Goal: Information Seeking & Learning: Check status

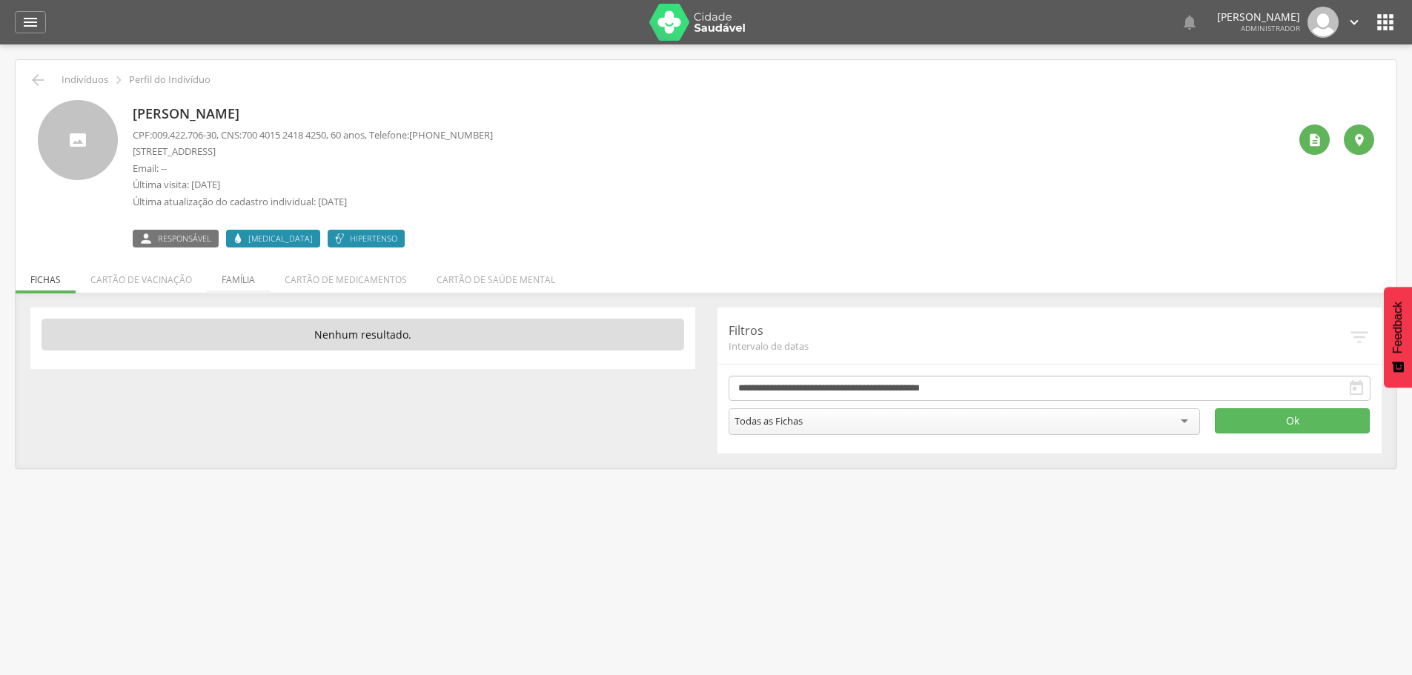
click at [239, 280] on li "Família" at bounding box center [238, 276] width 63 height 35
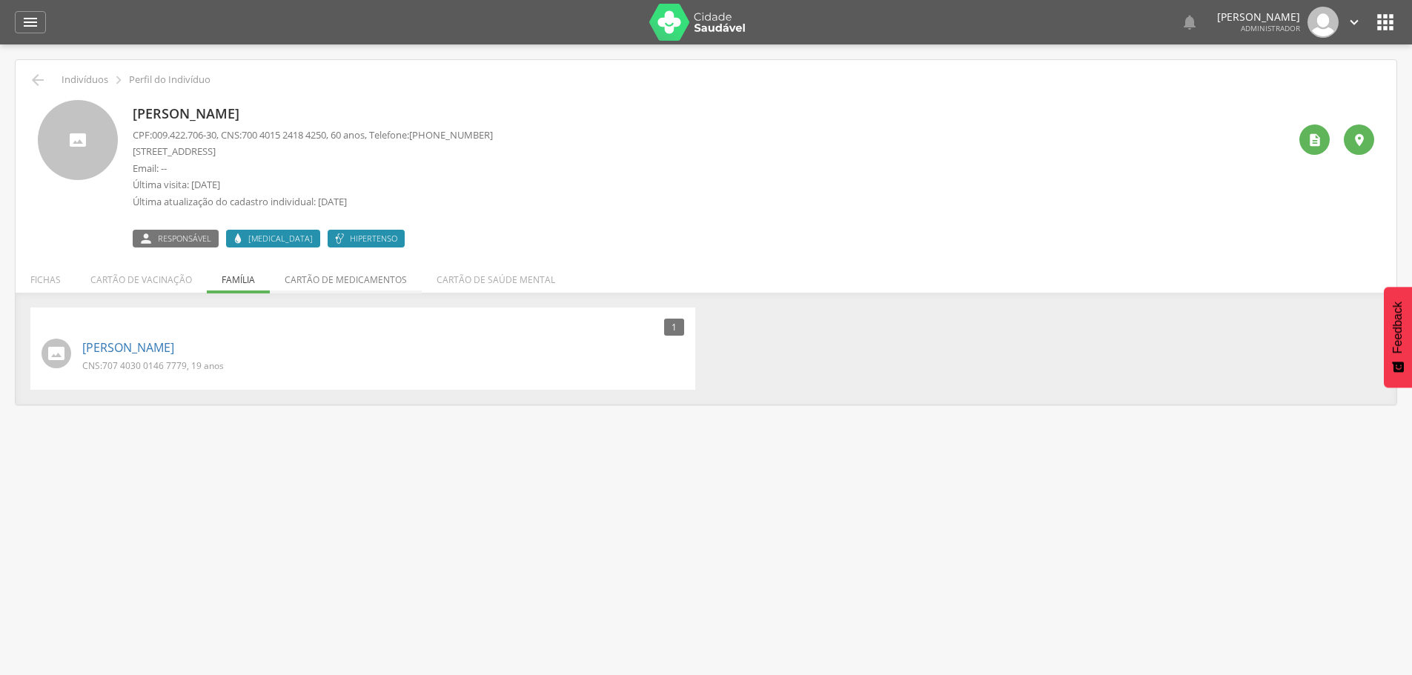
click at [328, 277] on li "Cartão de medicamentos" at bounding box center [346, 276] width 152 height 35
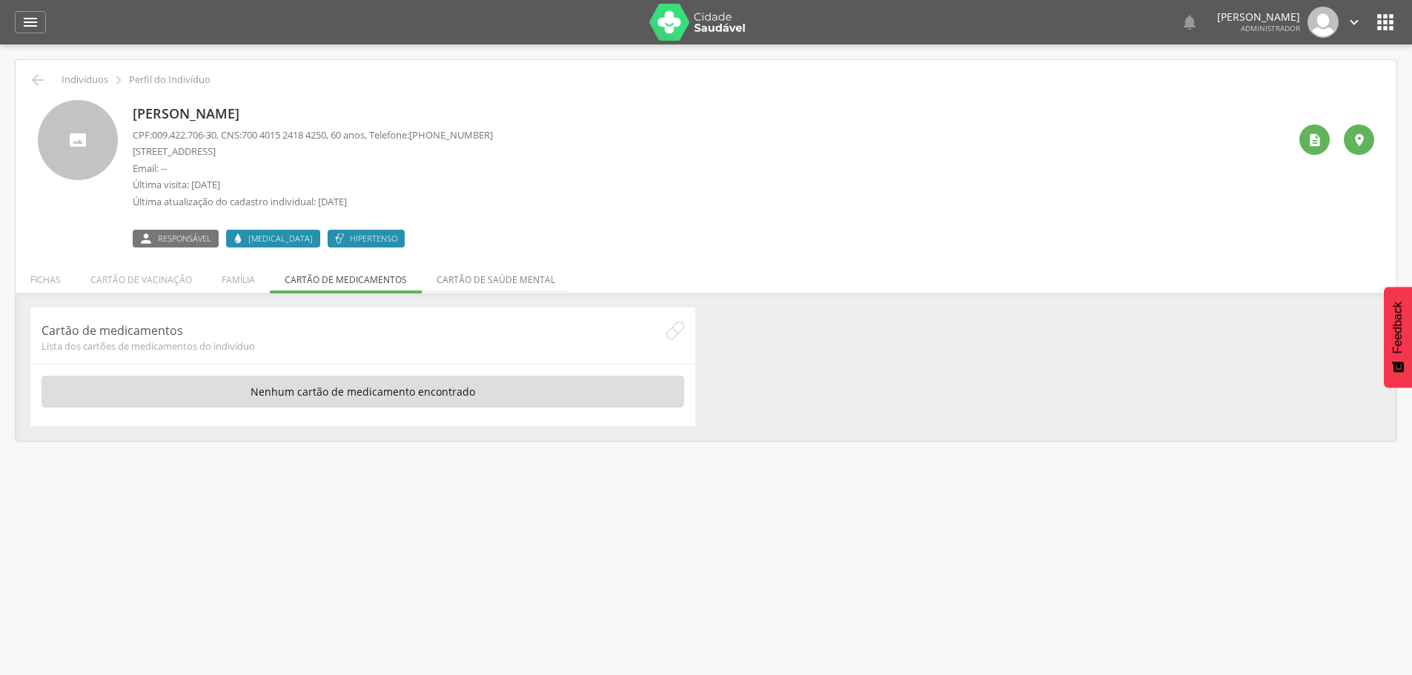
click at [494, 279] on li "Cartão de saúde mental" at bounding box center [496, 276] width 148 height 35
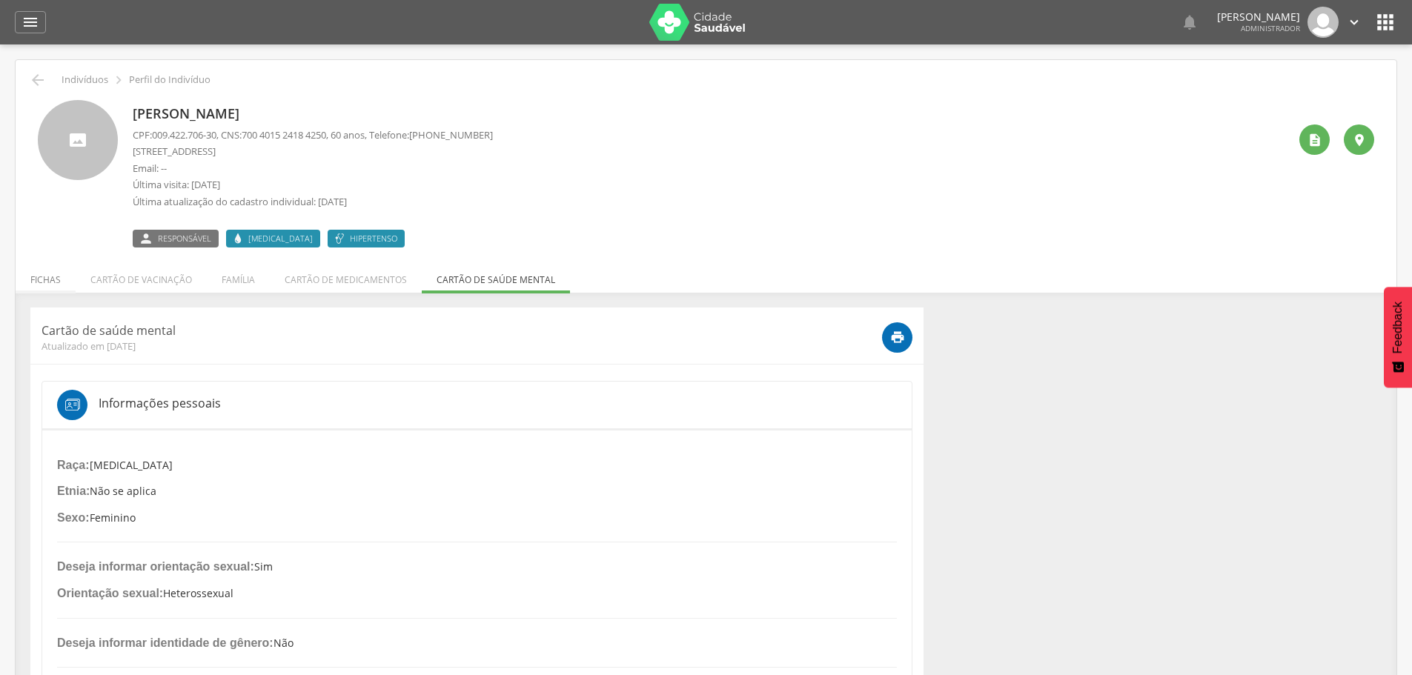
click at [44, 280] on li "Fichas" at bounding box center [46, 276] width 60 height 35
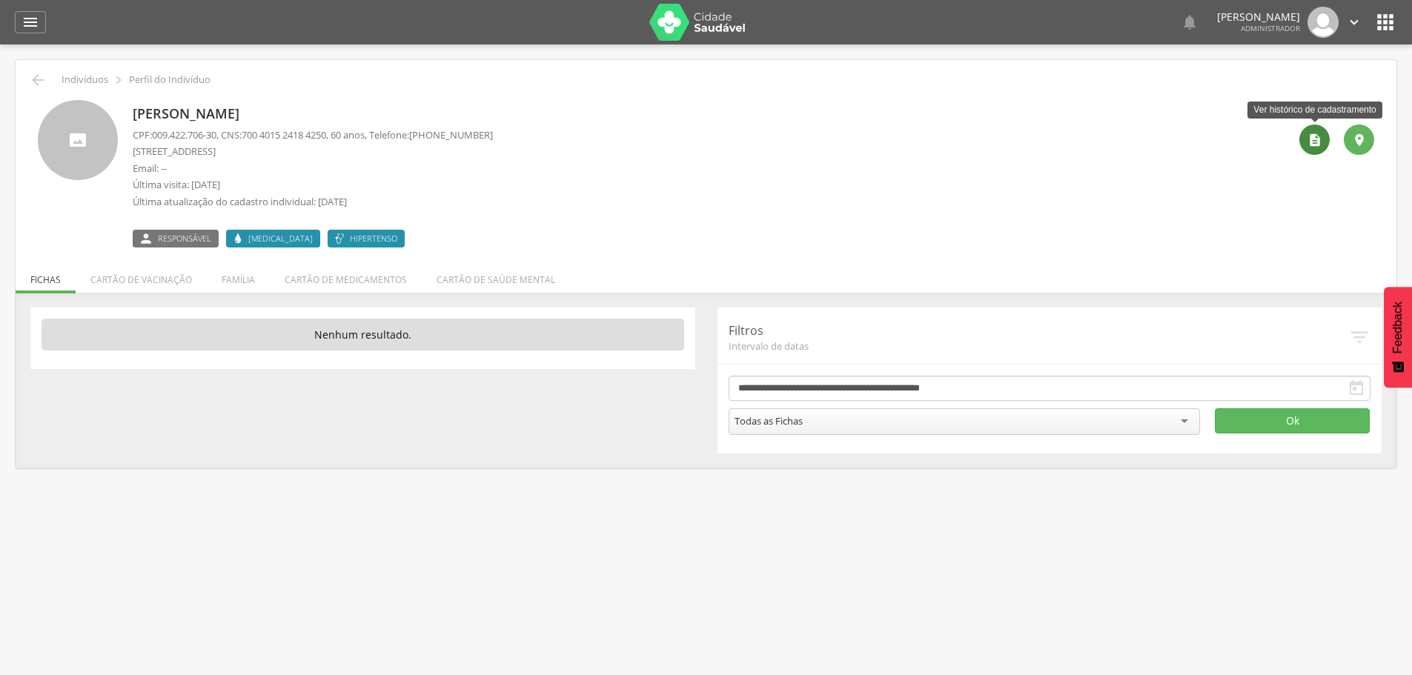
click at [1313, 143] on icon "" at bounding box center [1314, 140] width 15 height 15
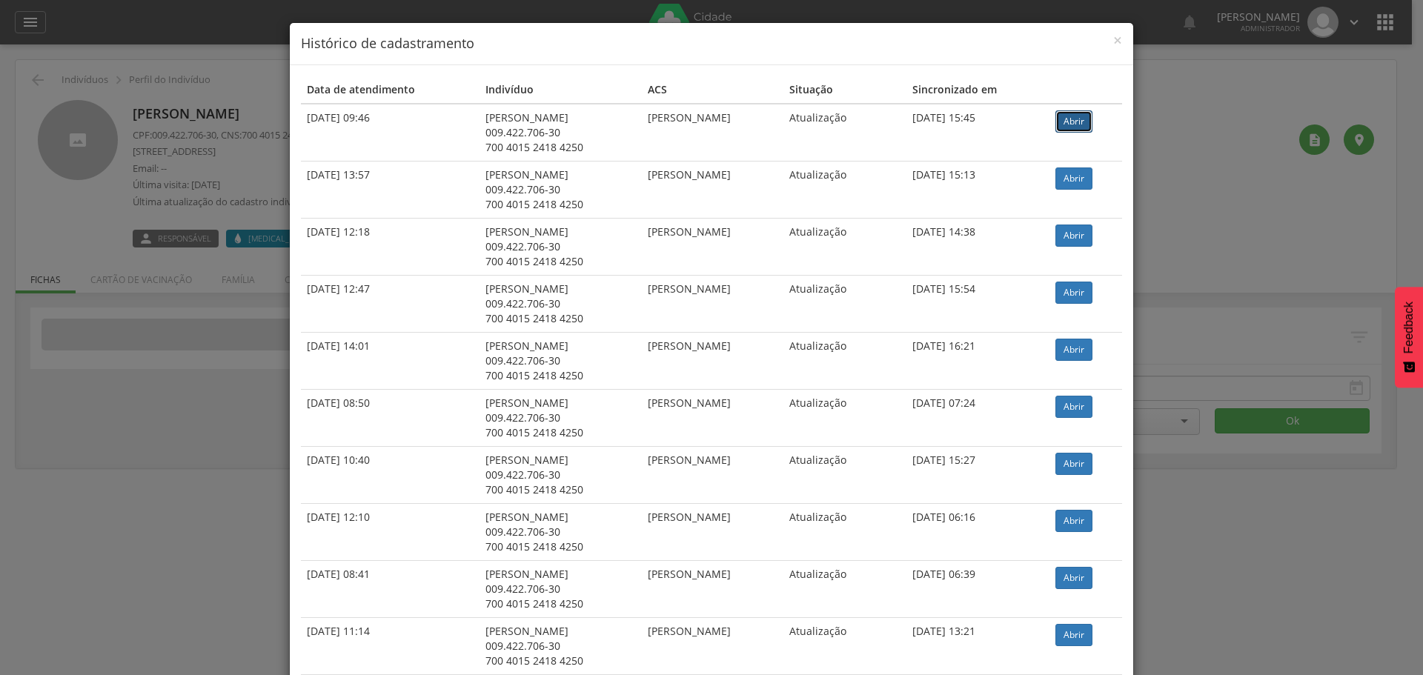
click at [1080, 124] on link "Abrir" at bounding box center [1073, 121] width 37 height 22
drag, startPoint x: 1223, startPoint y: 103, endPoint x: 1232, endPoint y: 77, distance: 27.7
click at [1223, 99] on div "× Histórico de cadastramento Data de atendimento Indivíduo ACS Situação Sincron…" at bounding box center [711, 337] width 1423 height 675
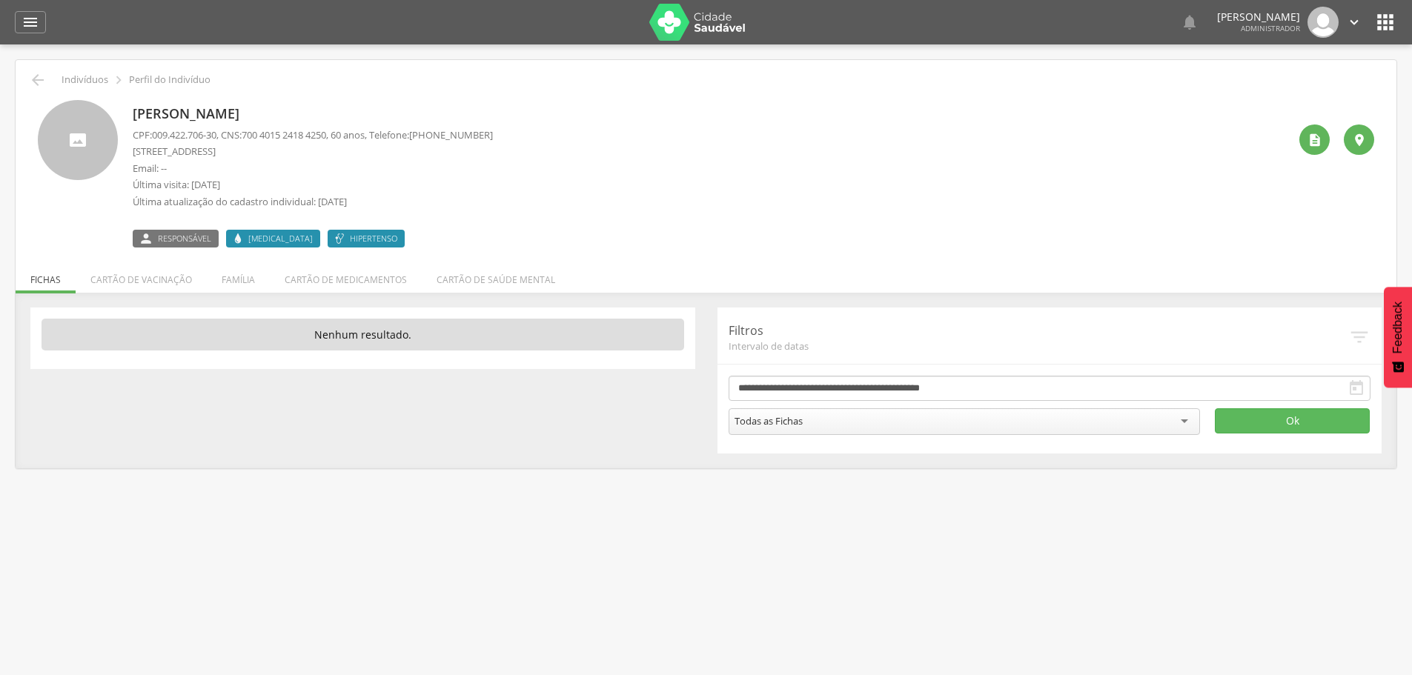
click at [1386, 24] on icon "" at bounding box center [1385, 22] width 24 height 24
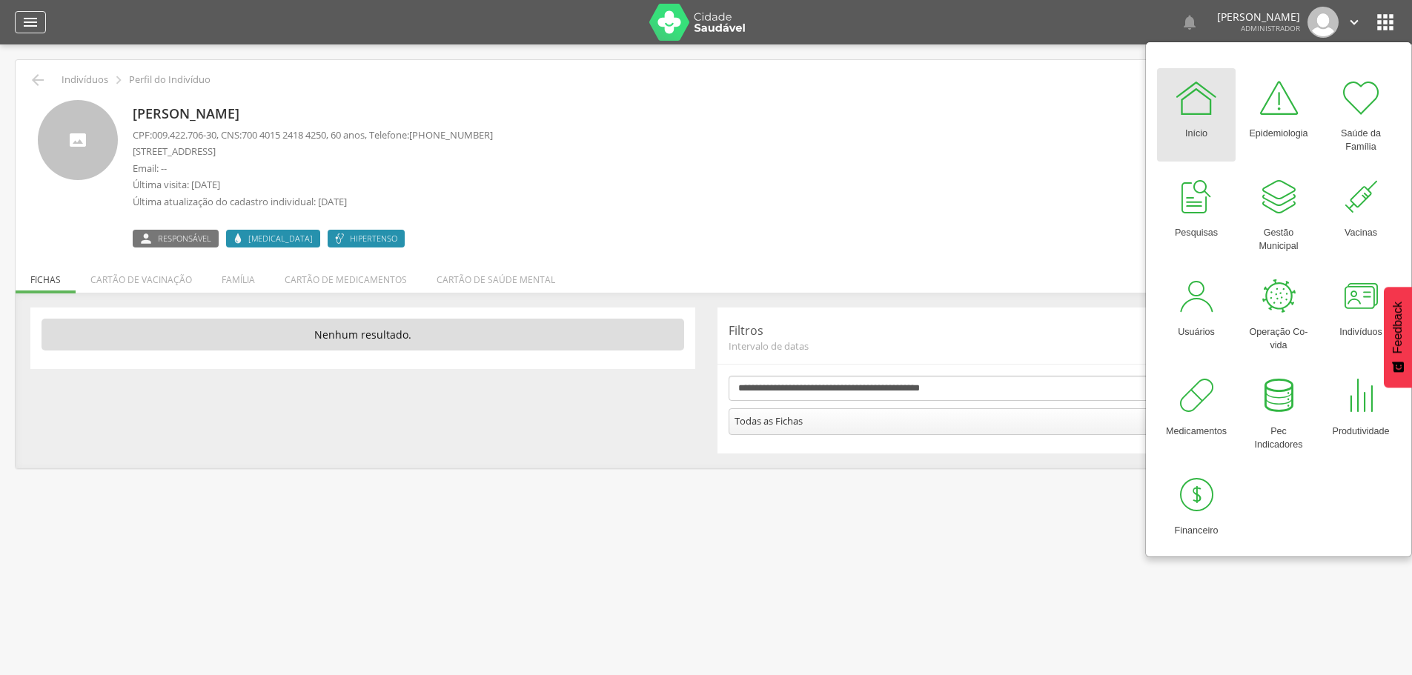
click at [36, 15] on icon "" at bounding box center [30, 22] width 18 height 18
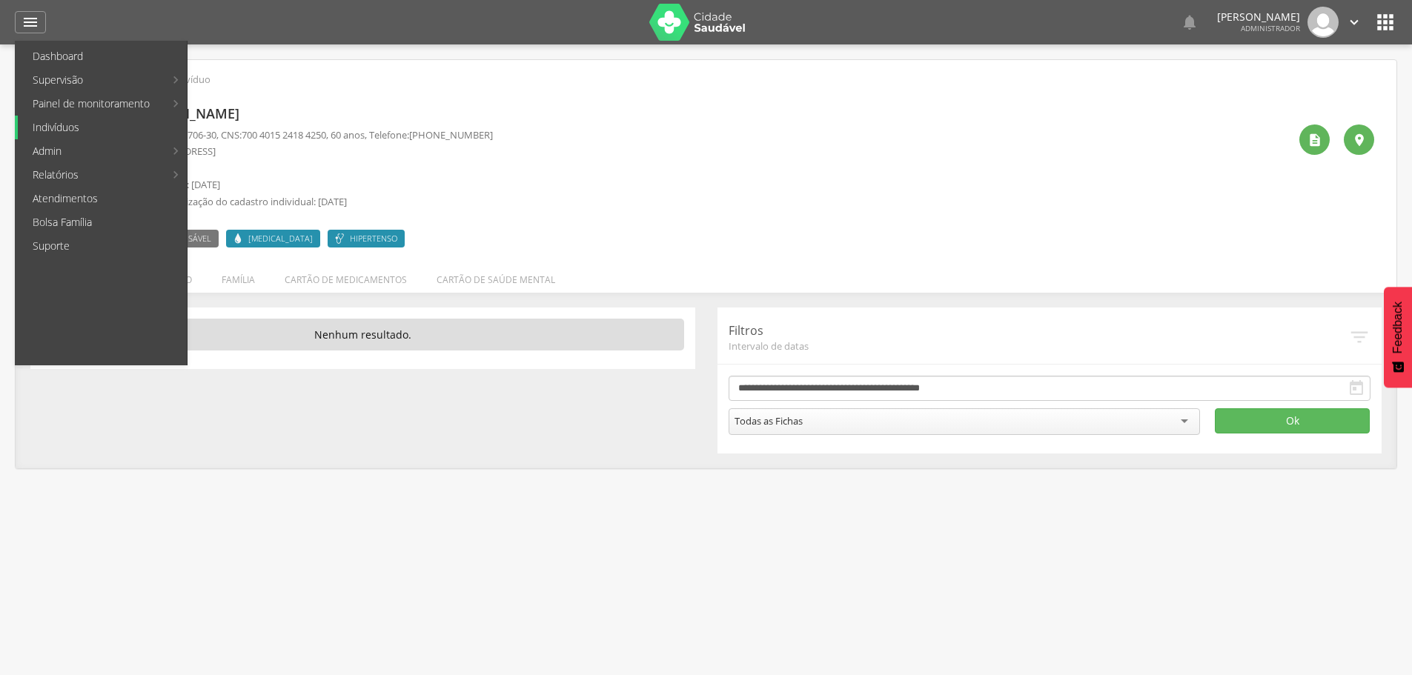
click at [47, 123] on link "Indivíduos" at bounding box center [102, 128] width 169 height 24
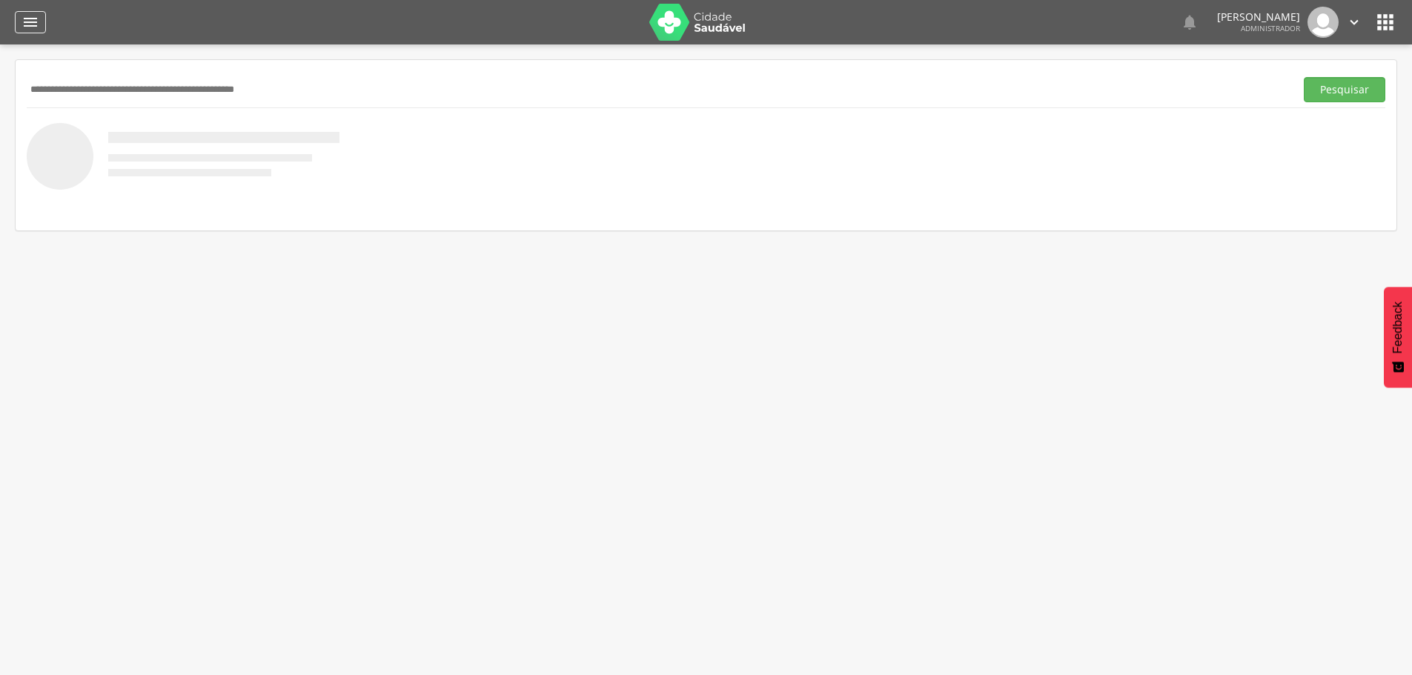
click at [20, 17] on div "" at bounding box center [30, 22] width 31 height 22
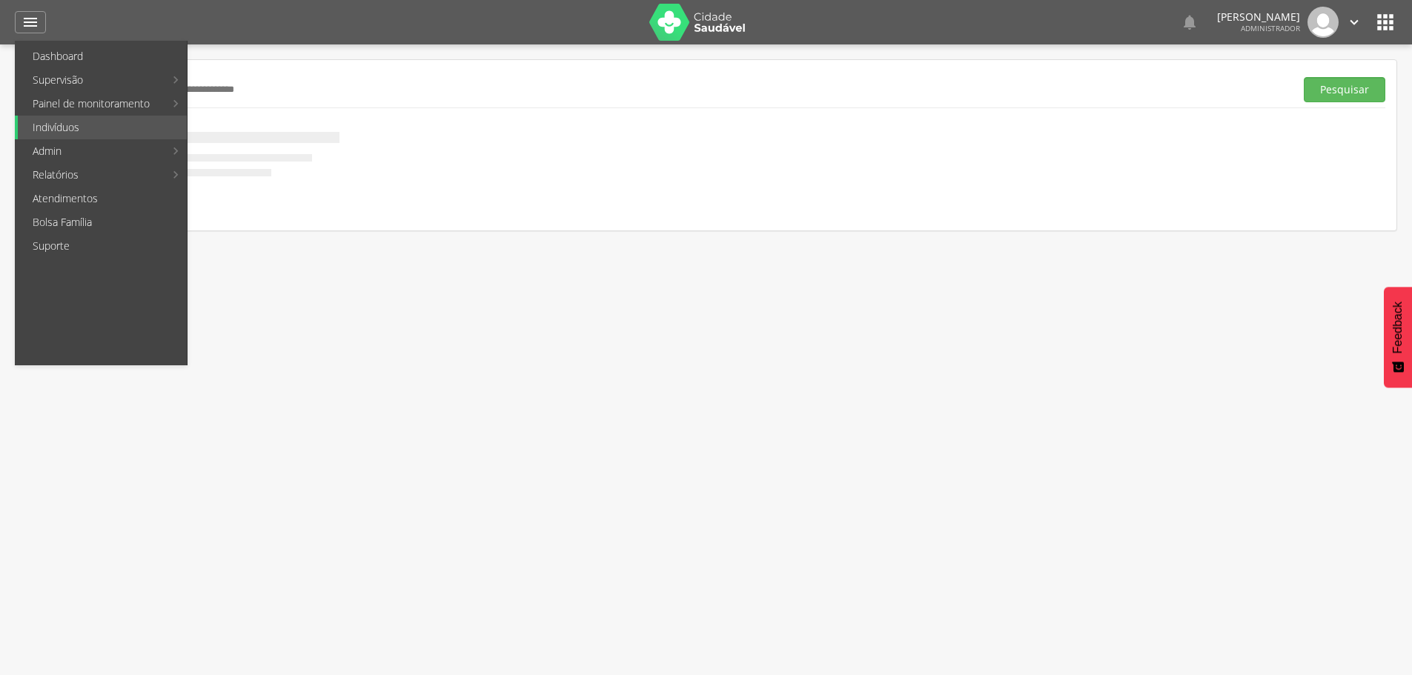
click at [425, 274] on div " Supervisão  Distritos  Ubs adicionar ubs  Coordenador: - Dom Joaquim / MG …" at bounding box center [706, 381] width 1412 height 675
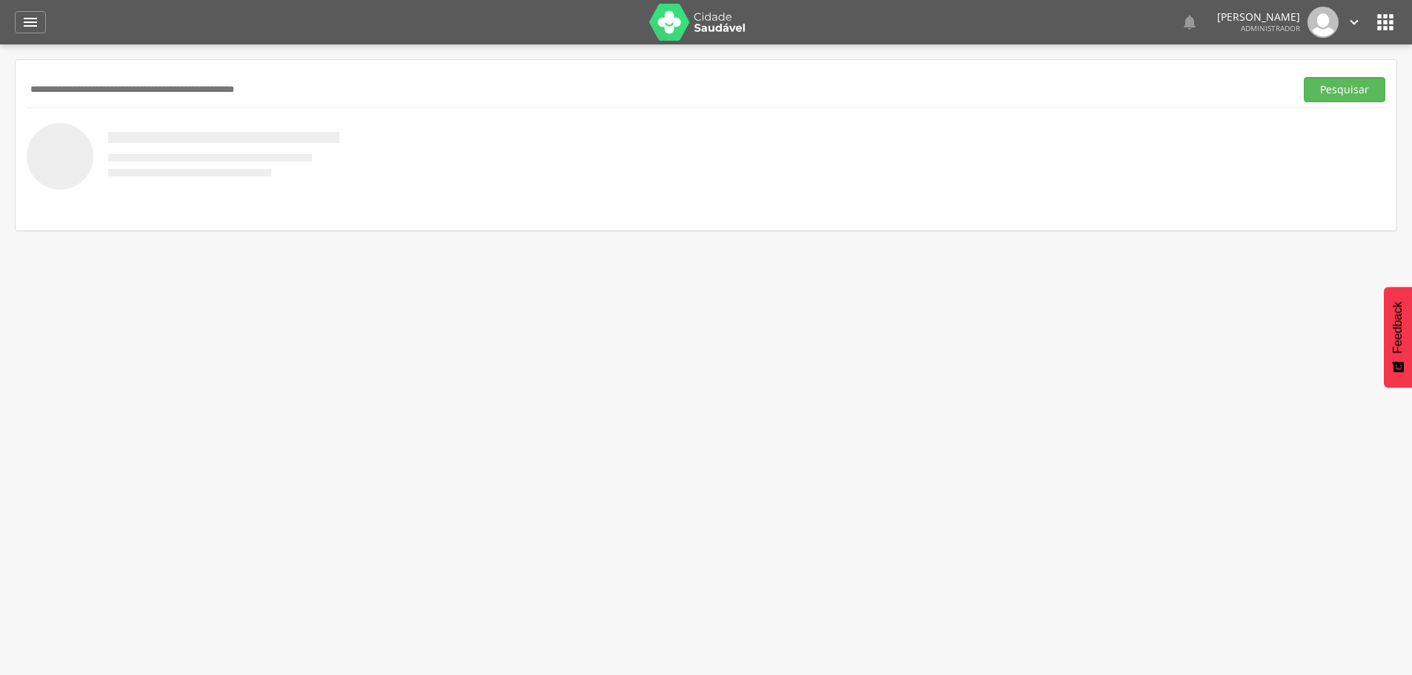
click at [686, 21] on img at bounding box center [697, 22] width 96 height 37
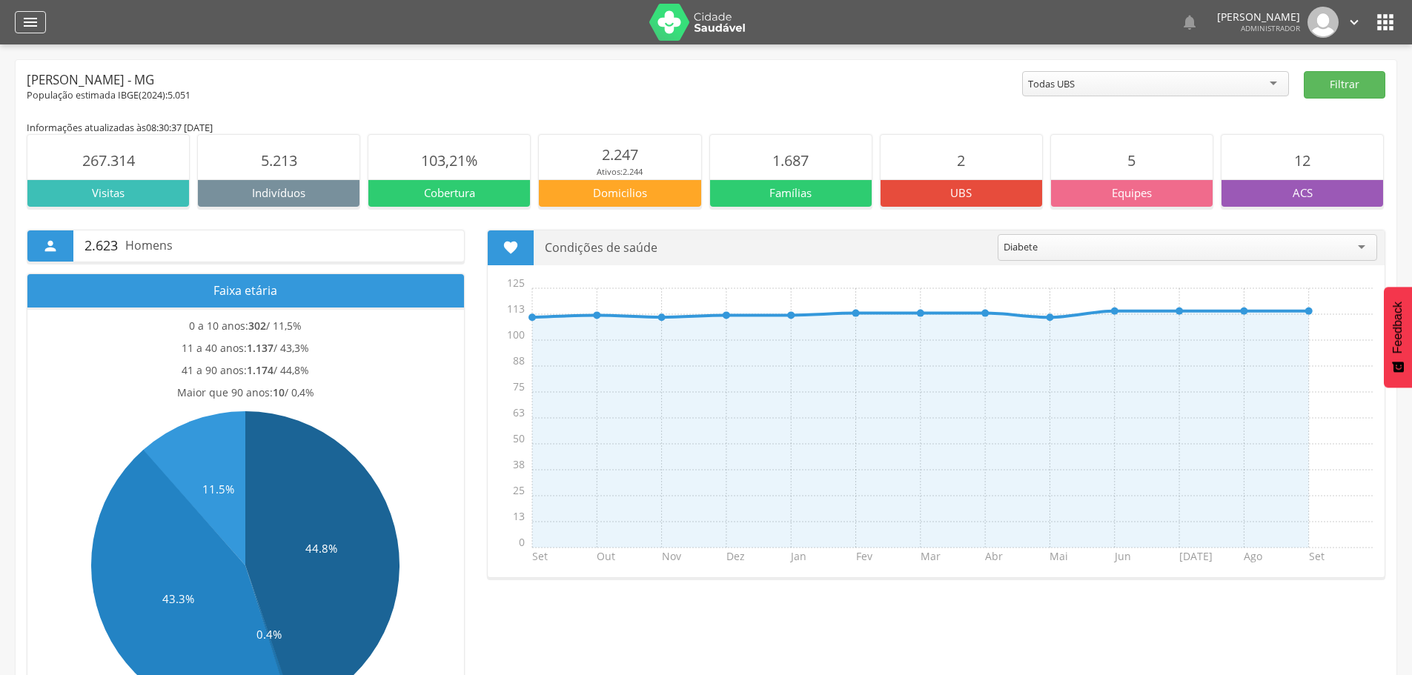
click at [30, 18] on icon "" at bounding box center [30, 22] width 18 height 18
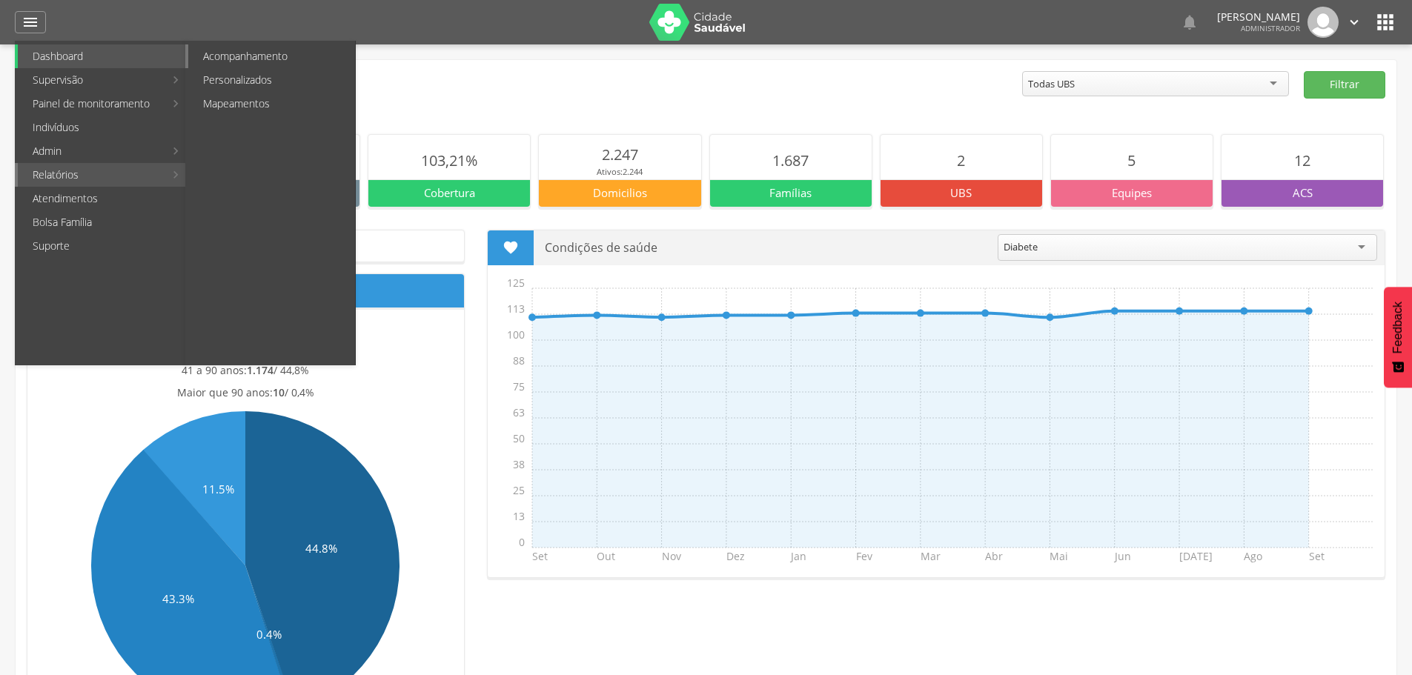
click at [242, 59] on link "Acompanhamento" at bounding box center [271, 56] width 167 height 24
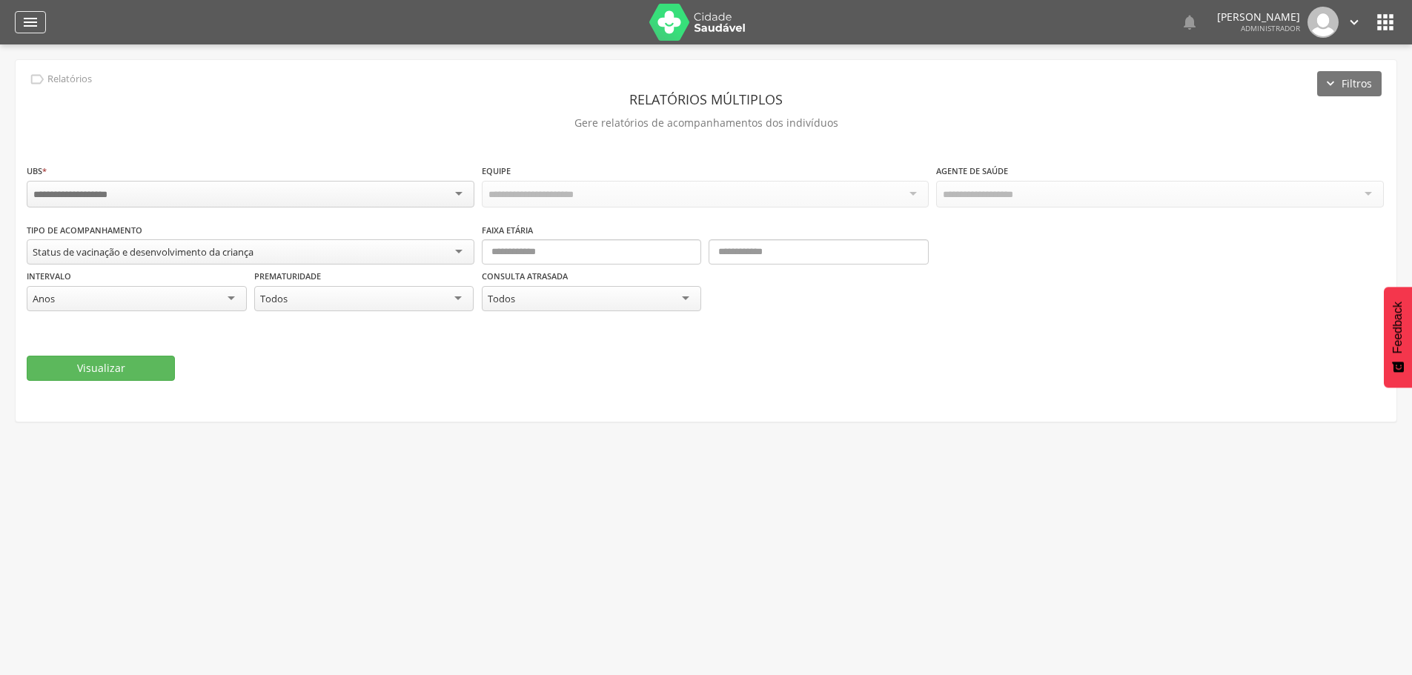
click at [33, 19] on icon "" at bounding box center [30, 22] width 18 height 18
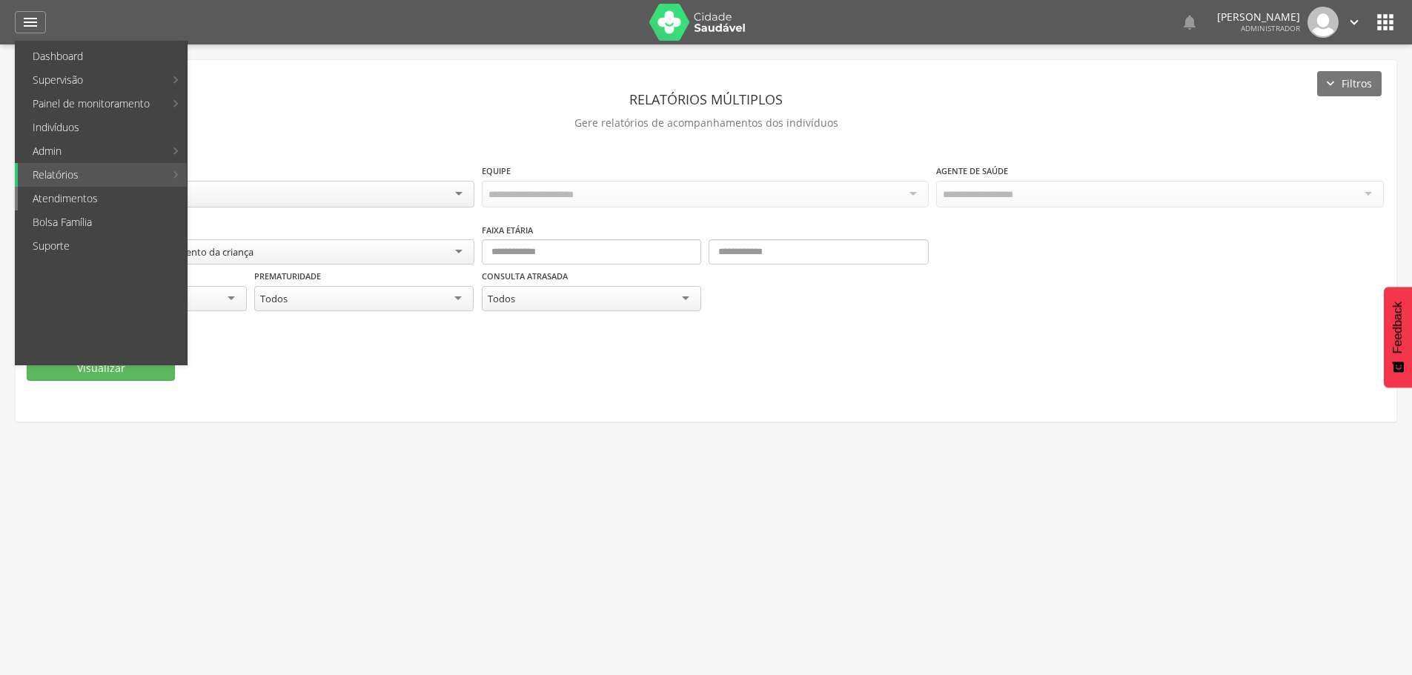
click at [58, 197] on link "Atendimentos" at bounding box center [102, 199] width 169 height 24
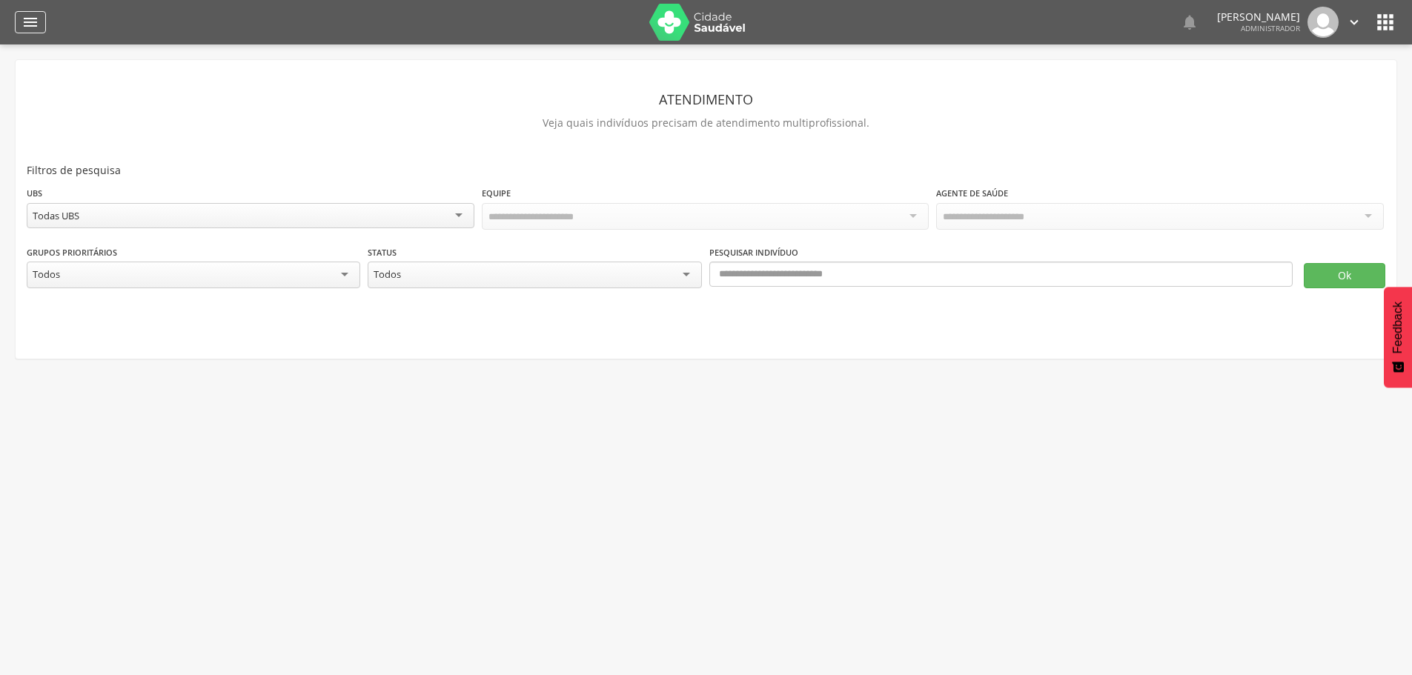
click at [32, 19] on icon "" at bounding box center [30, 22] width 18 height 18
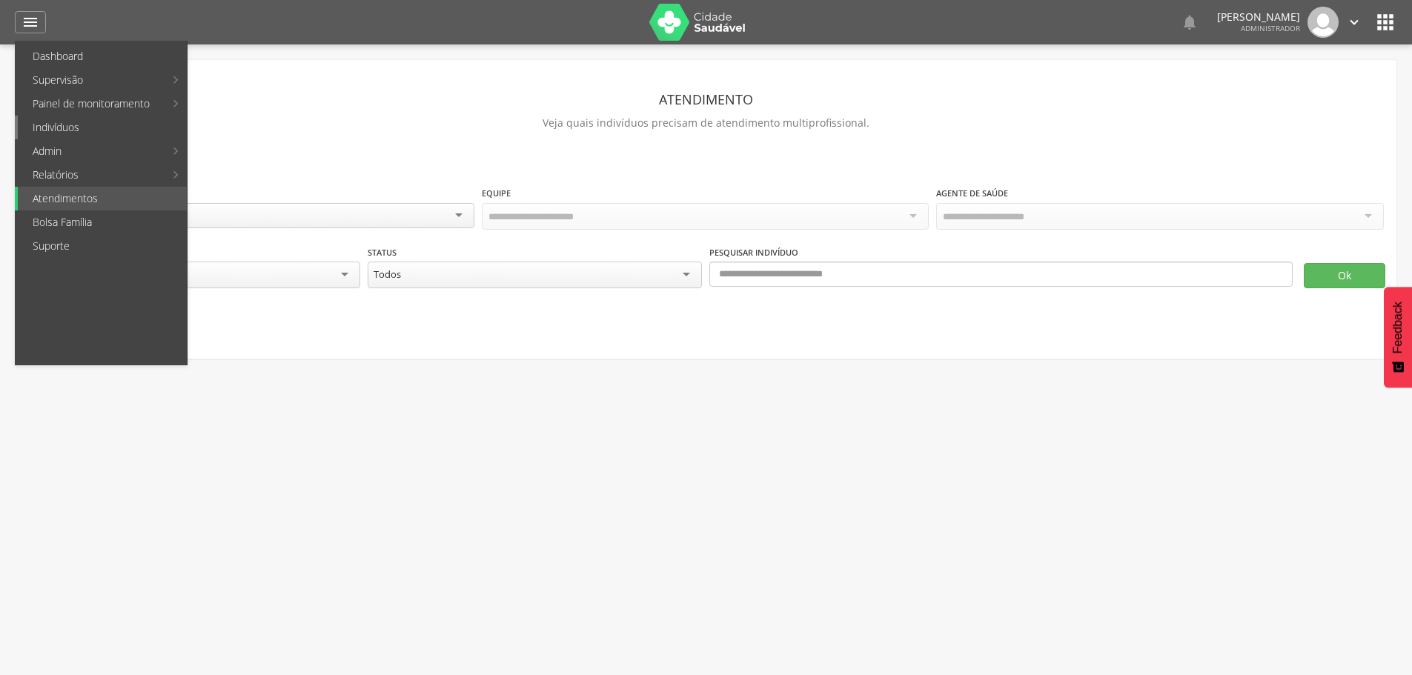
click at [70, 124] on link "Indivíduos" at bounding box center [102, 128] width 169 height 24
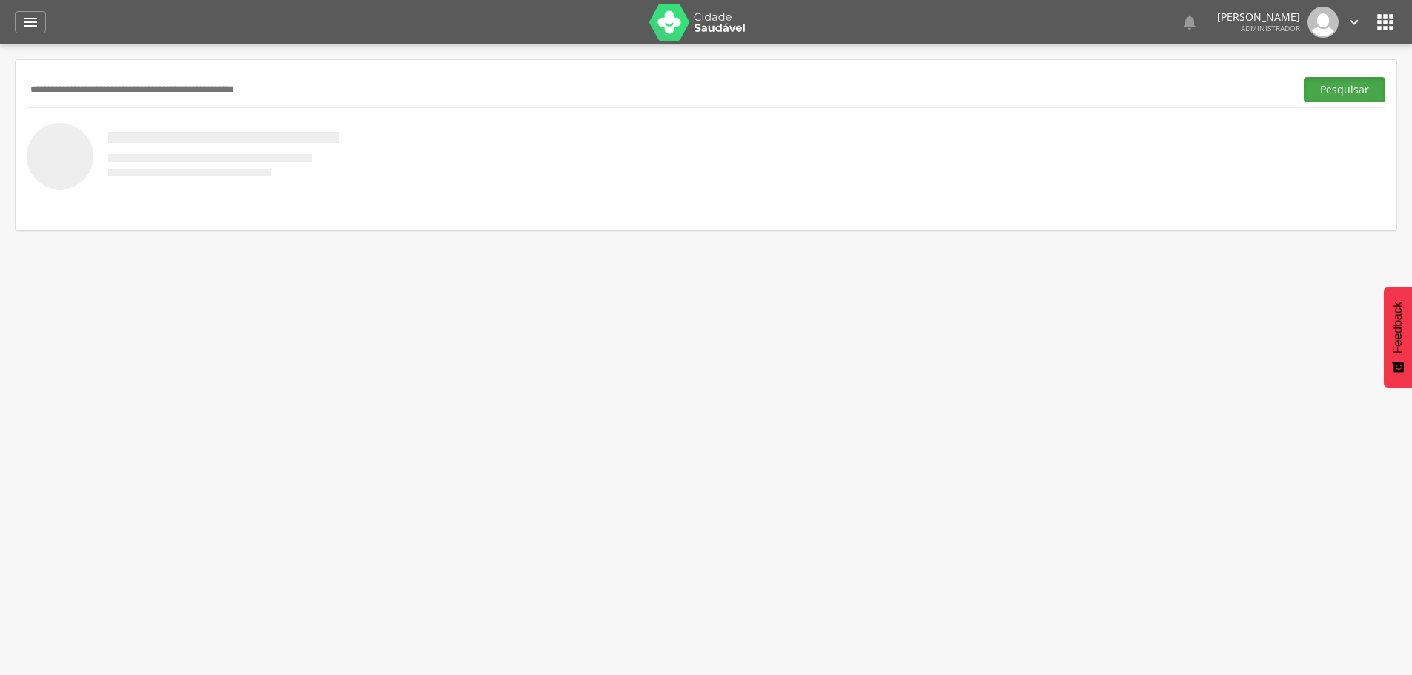
click at [1363, 96] on button "Pesquisar" at bounding box center [1344, 89] width 82 height 25
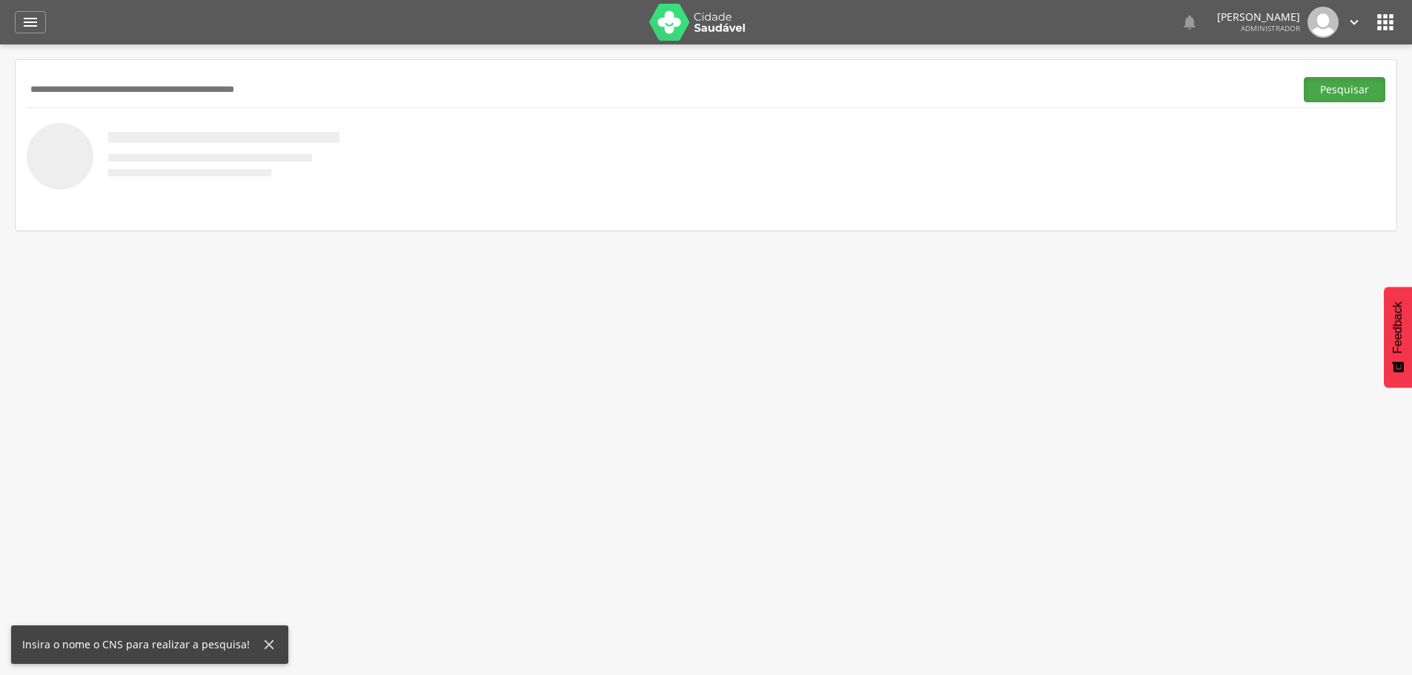
click at [1332, 84] on button "Pesquisar" at bounding box center [1344, 89] width 82 height 25
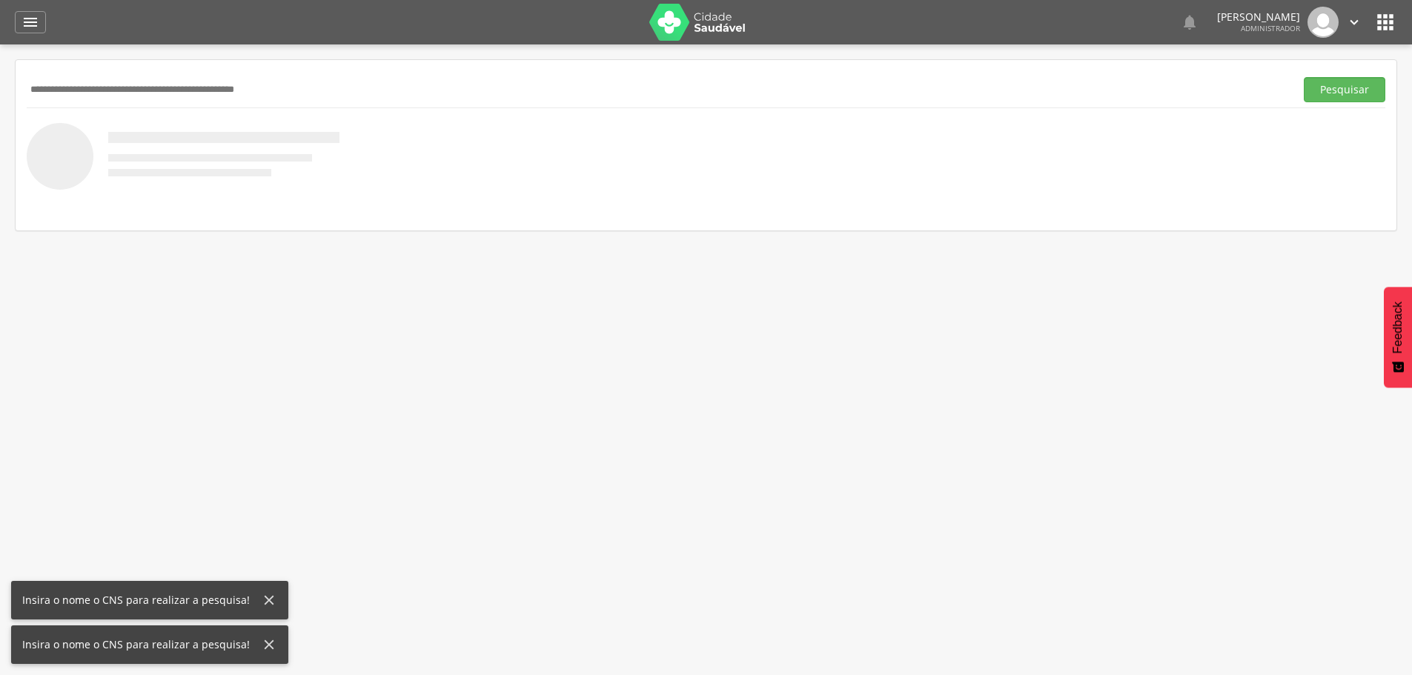
click at [79, 87] on input "text" at bounding box center [658, 89] width 1262 height 25
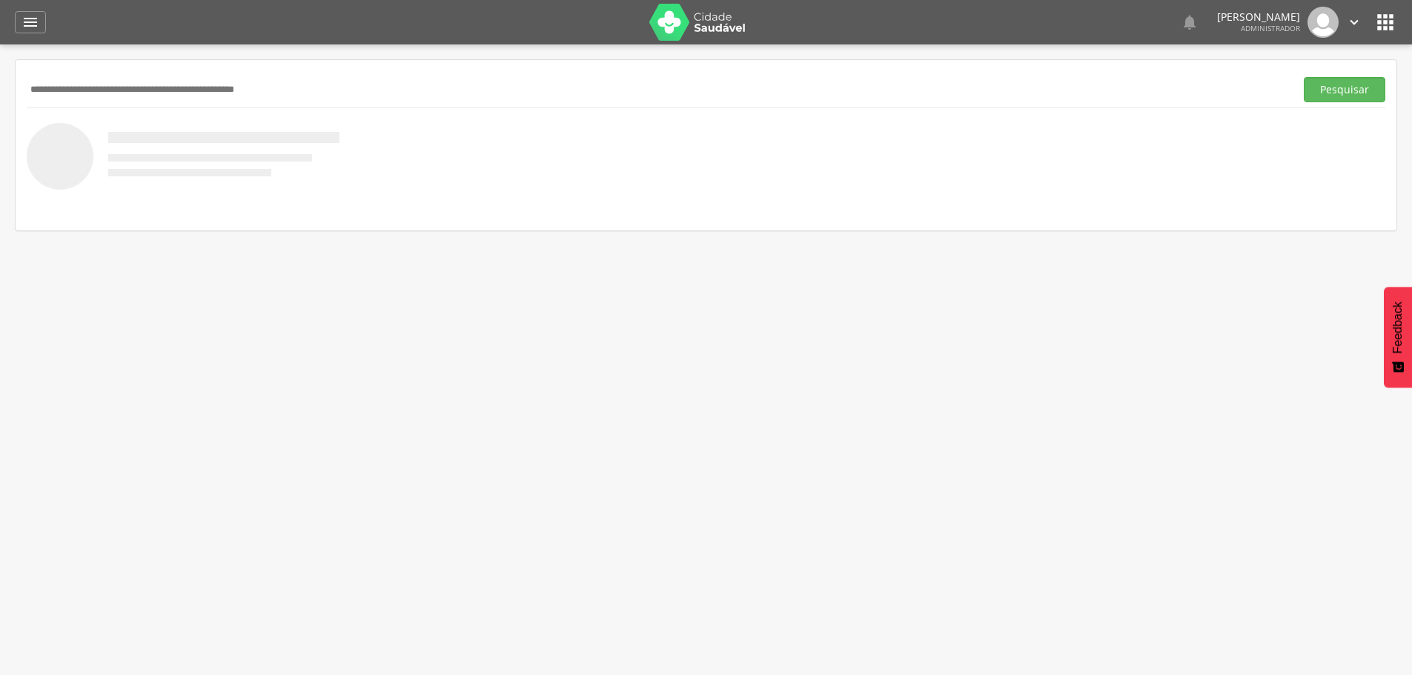
paste input "**********"
type input "**********"
click at [1328, 88] on button "Pesquisar" at bounding box center [1344, 89] width 82 height 25
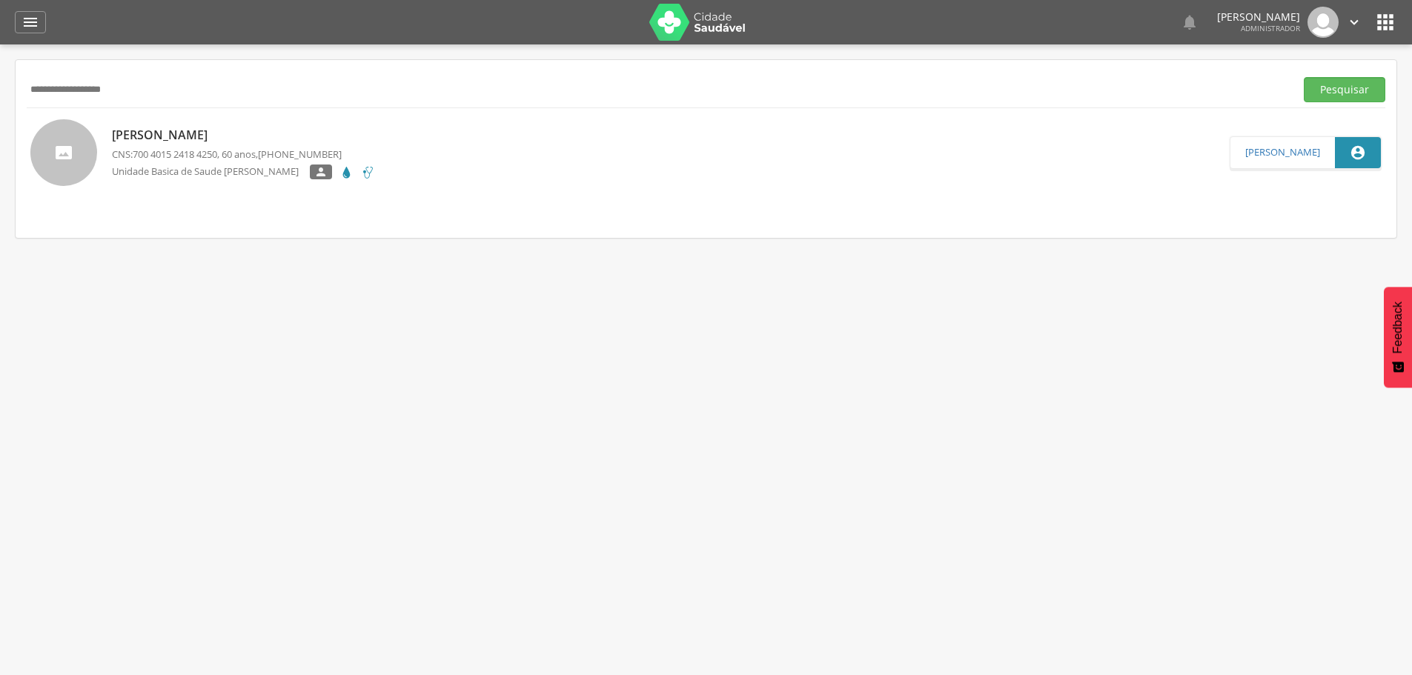
click at [201, 130] on p "[PERSON_NAME]" at bounding box center [243, 135] width 263 height 17
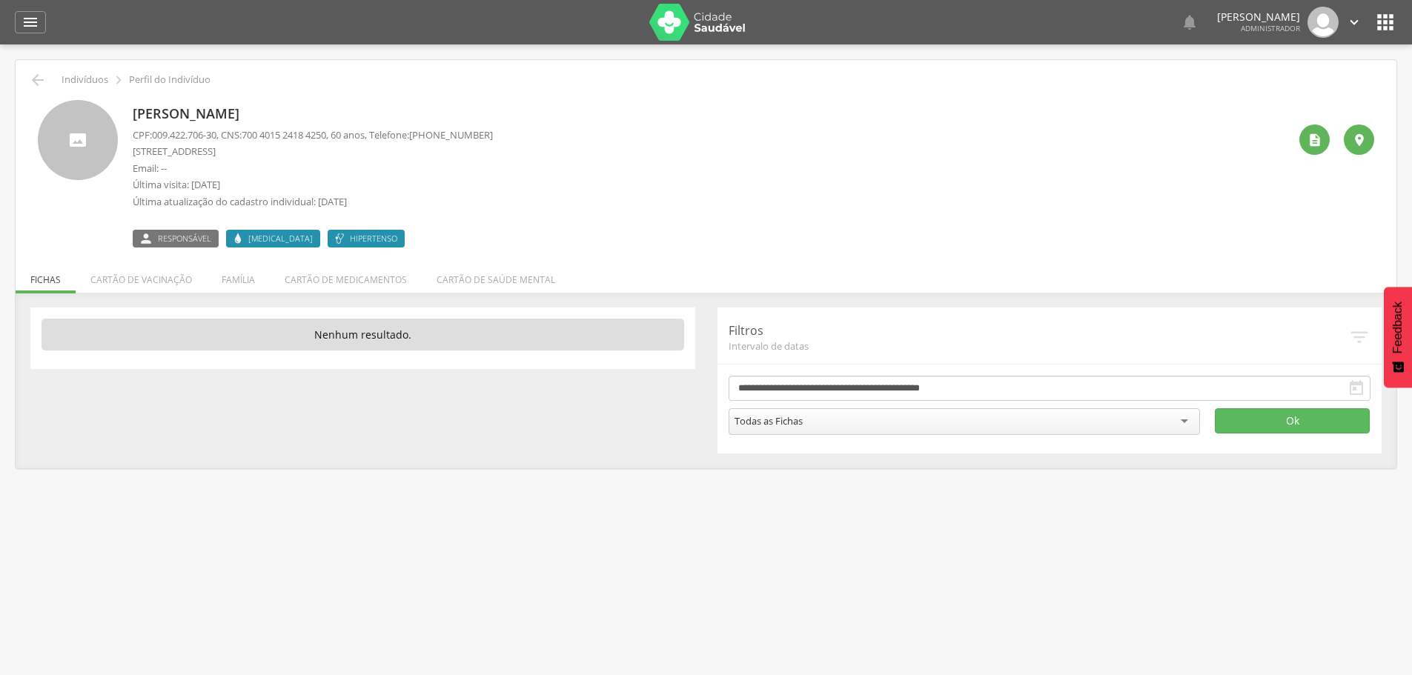
click at [1185, 425] on div "Todas as Fichas" at bounding box center [964, 421] width 472 height 27
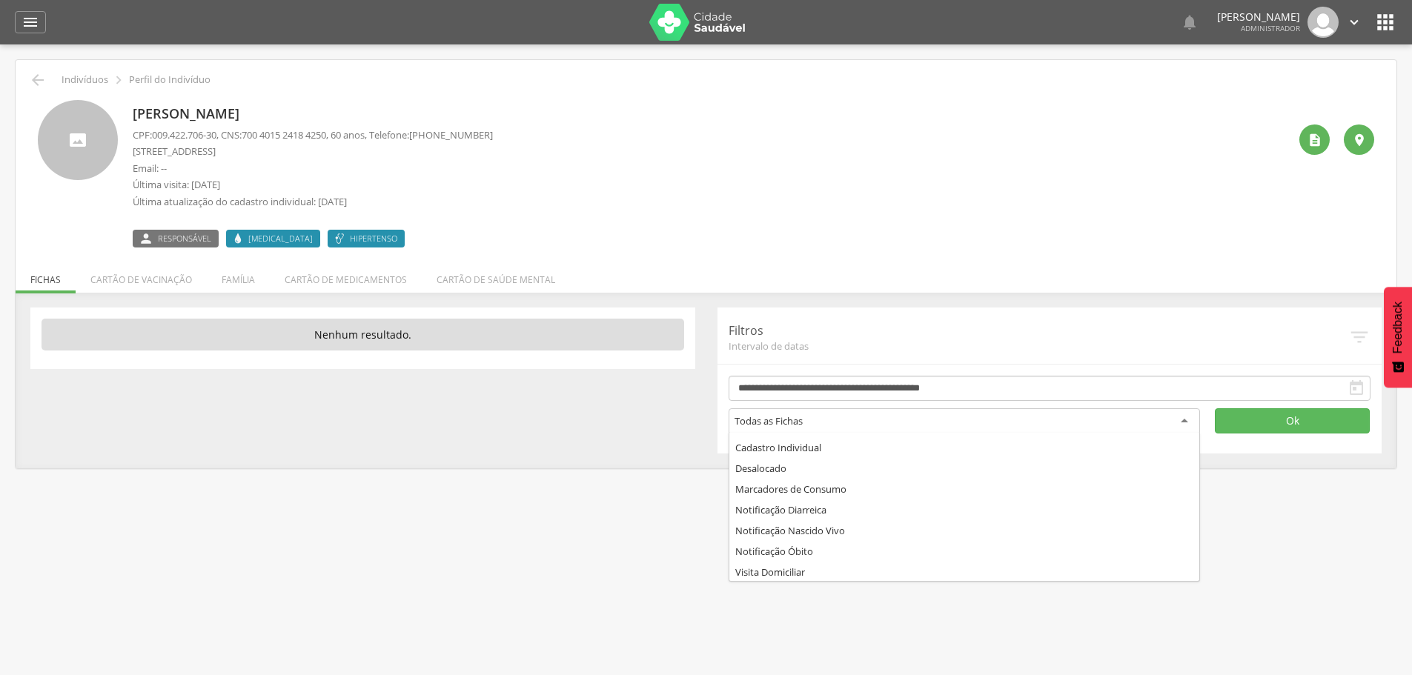
scroll to position [80, 0]
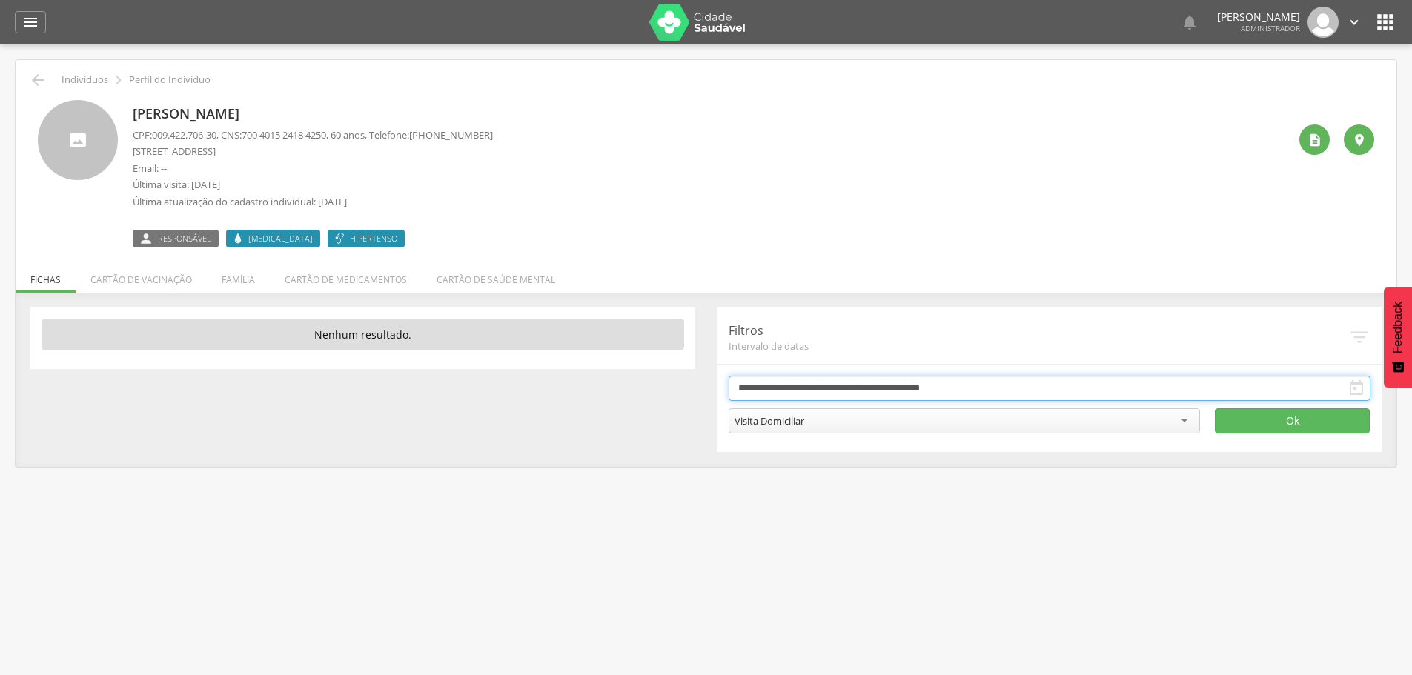
click at [1000, 385] on input "**********" at bounding box center [1049, 388] width 642 height 25
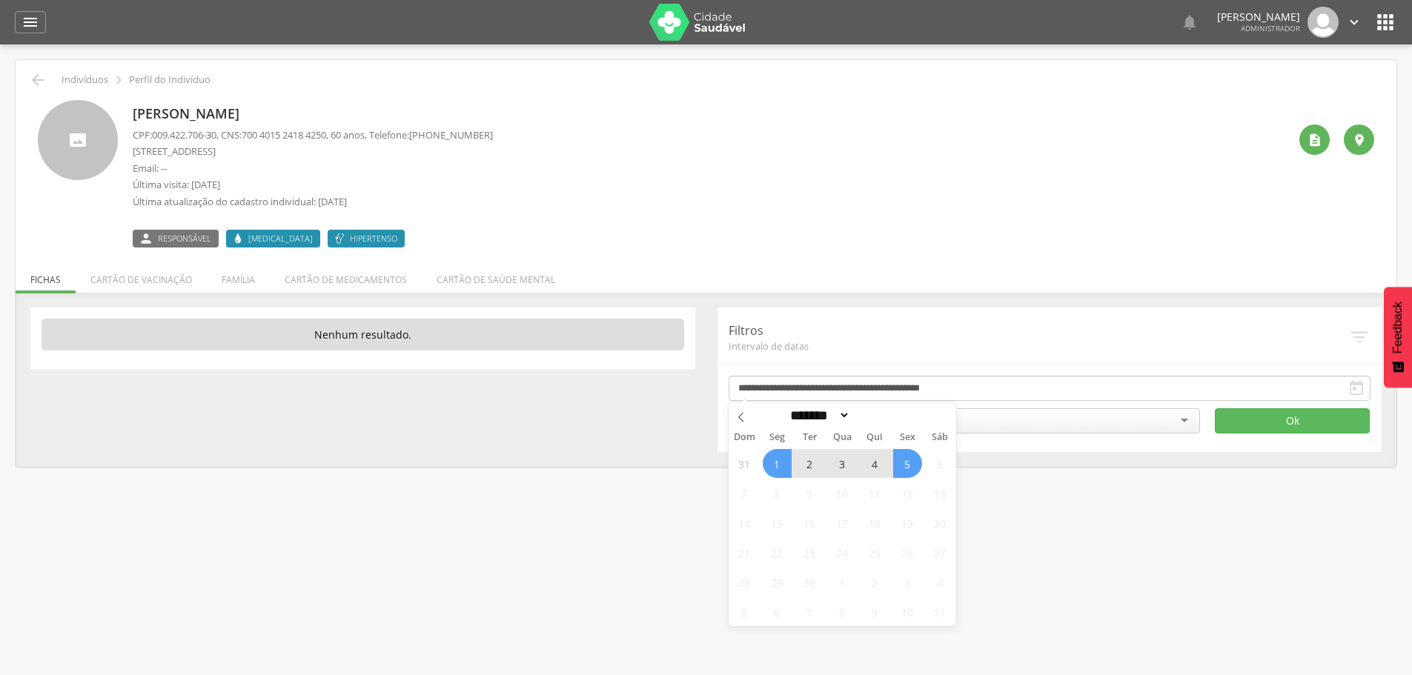
click at [773, 464] on span "1" at bounding box center [777, 463] width 29 height 29
type input "**********"
click at [743, 419] on icon at bounding box center [741, 417] width 10 height 10
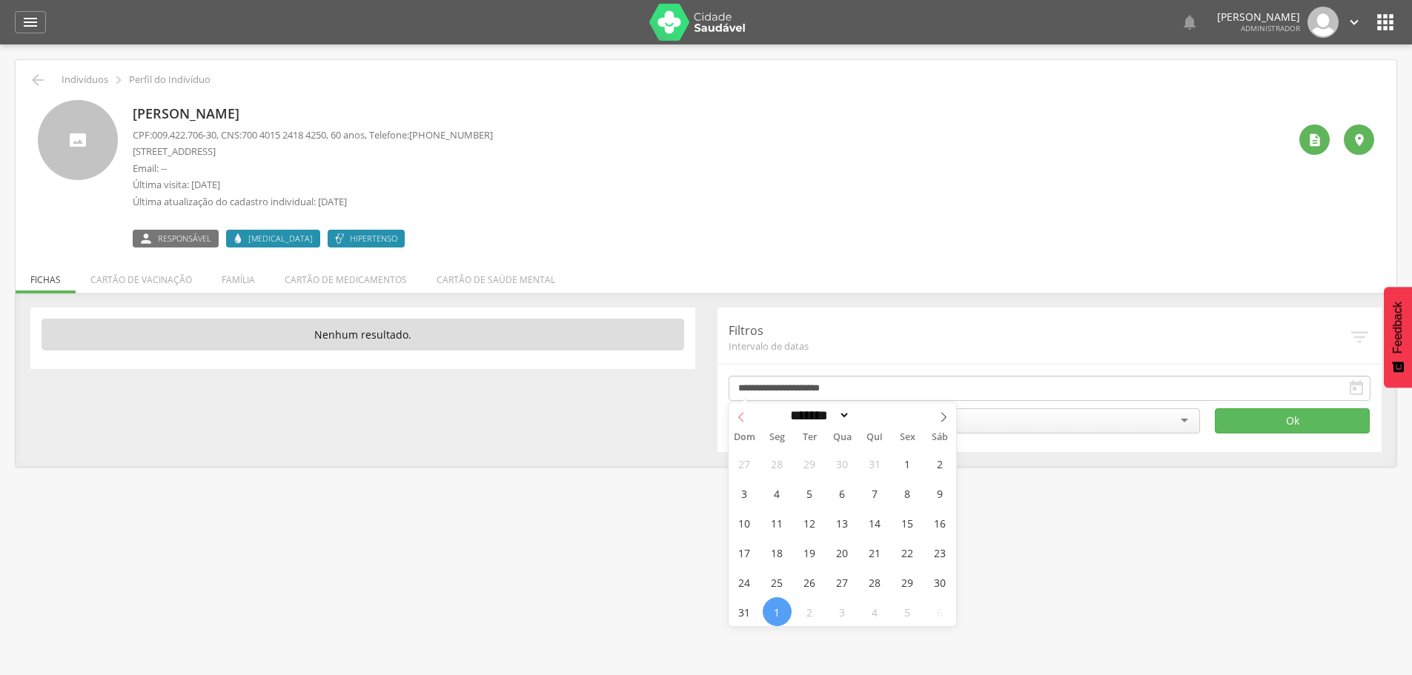
click at [743, 419] on icon at bounding box center [741, 417] width 10 height 10
select select "*"
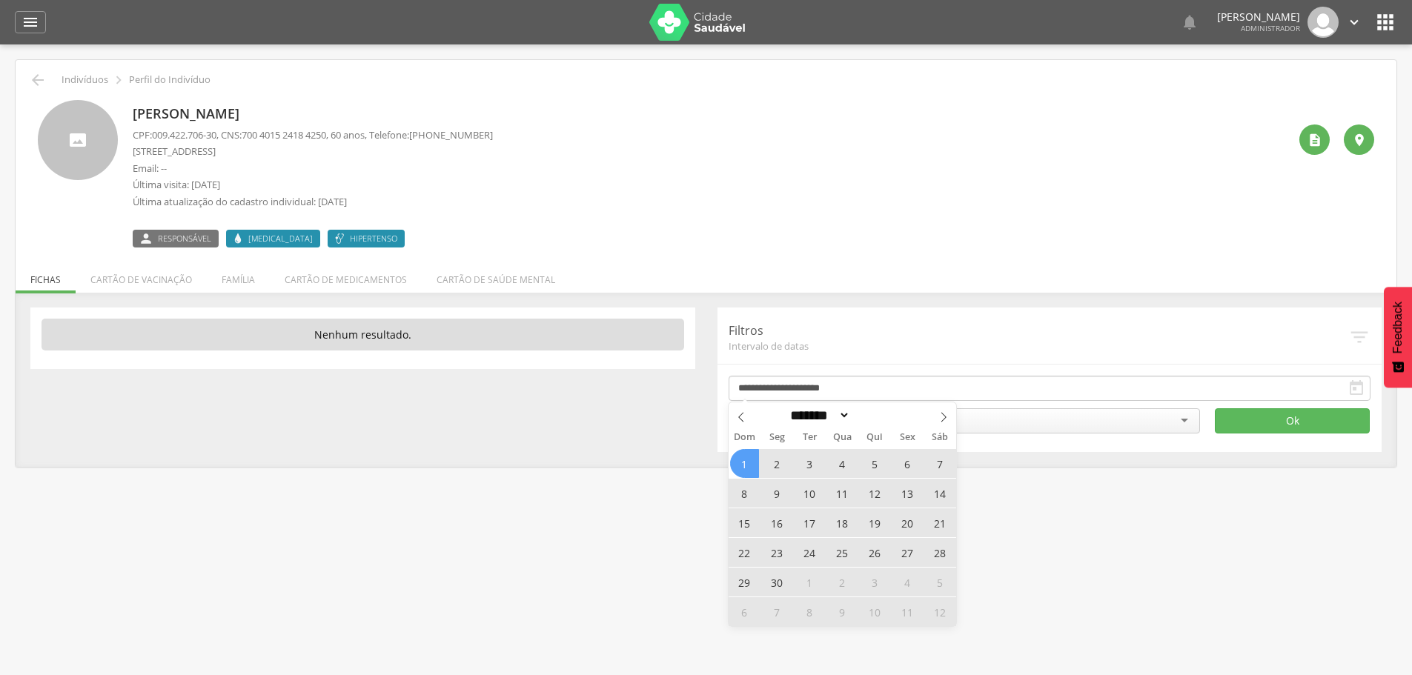
click at [742, 467] on span "1" at bounding box center [744, 463] width 29 height 29
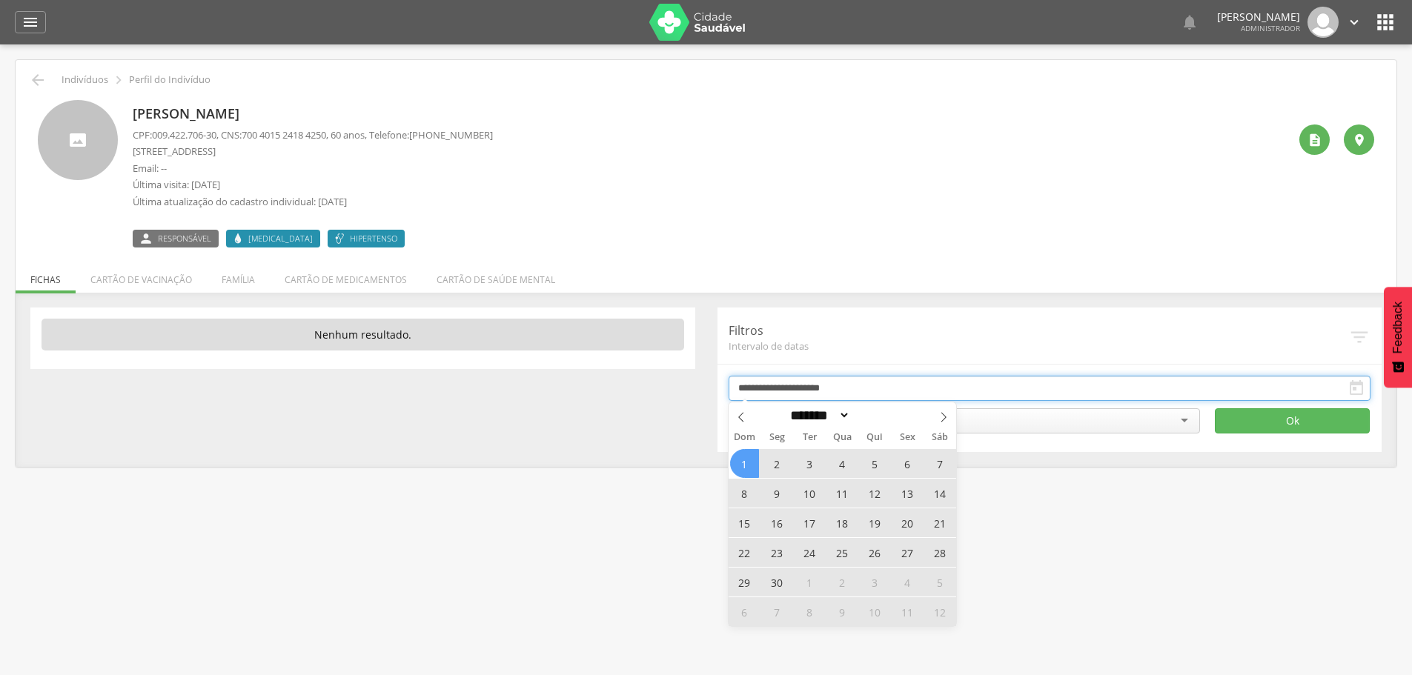
type input "**********"
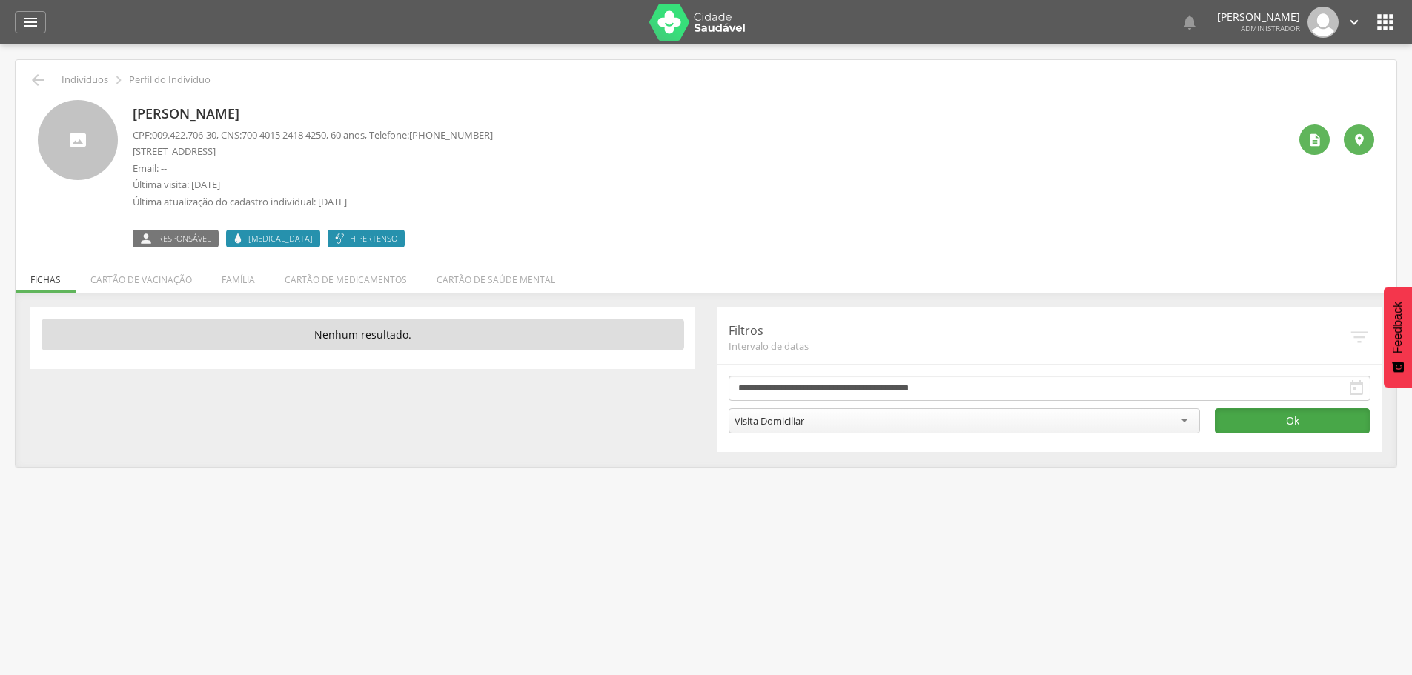
click at [1297, 421] on button "Ok" at bounding box center [1292, 420] width 155 height 25
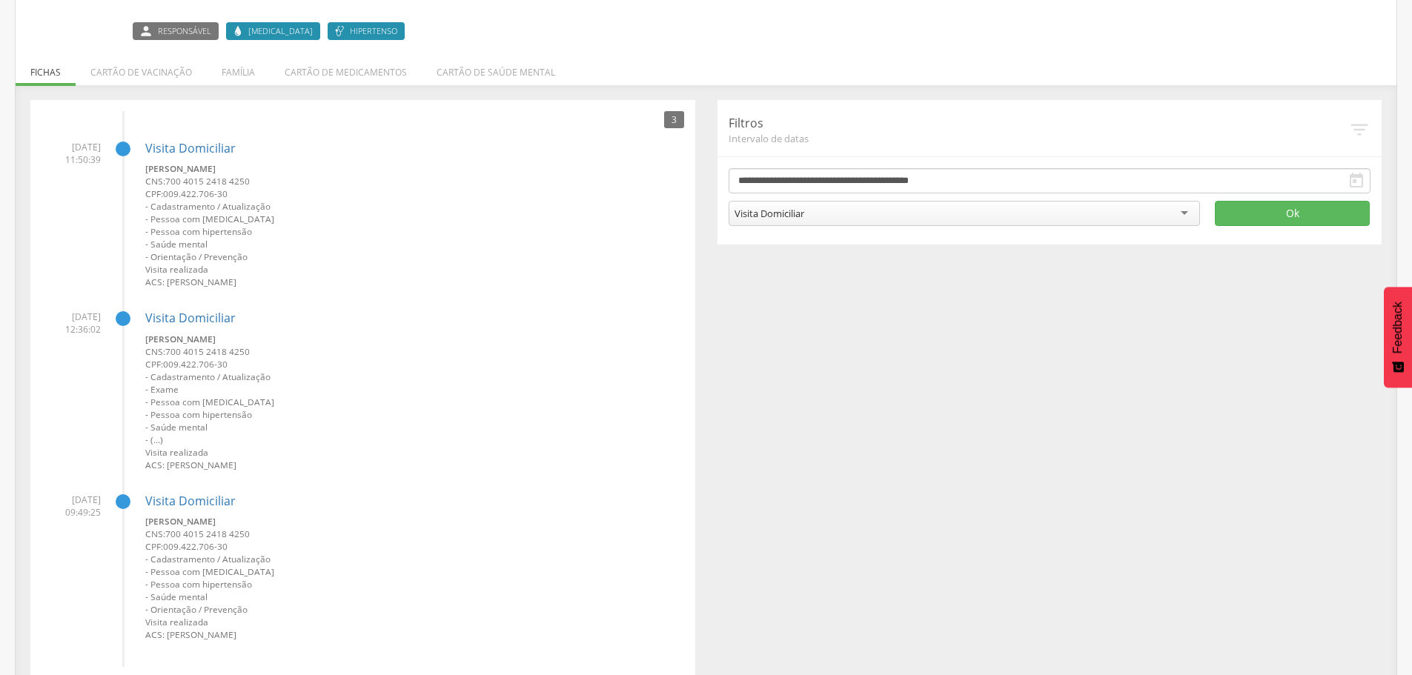
scroll to position [233, 0]
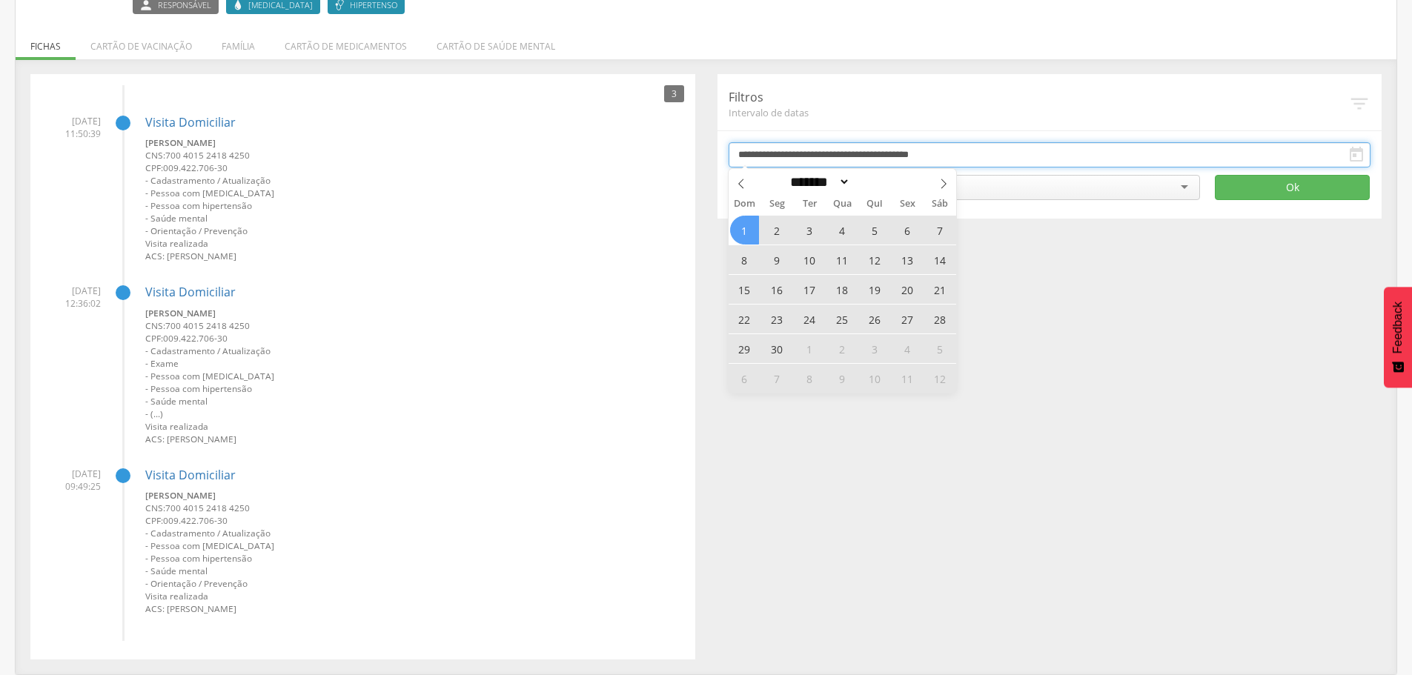
click at [871, 151] on input "**********" at bounding box center [1049, 154] width 642 height 25
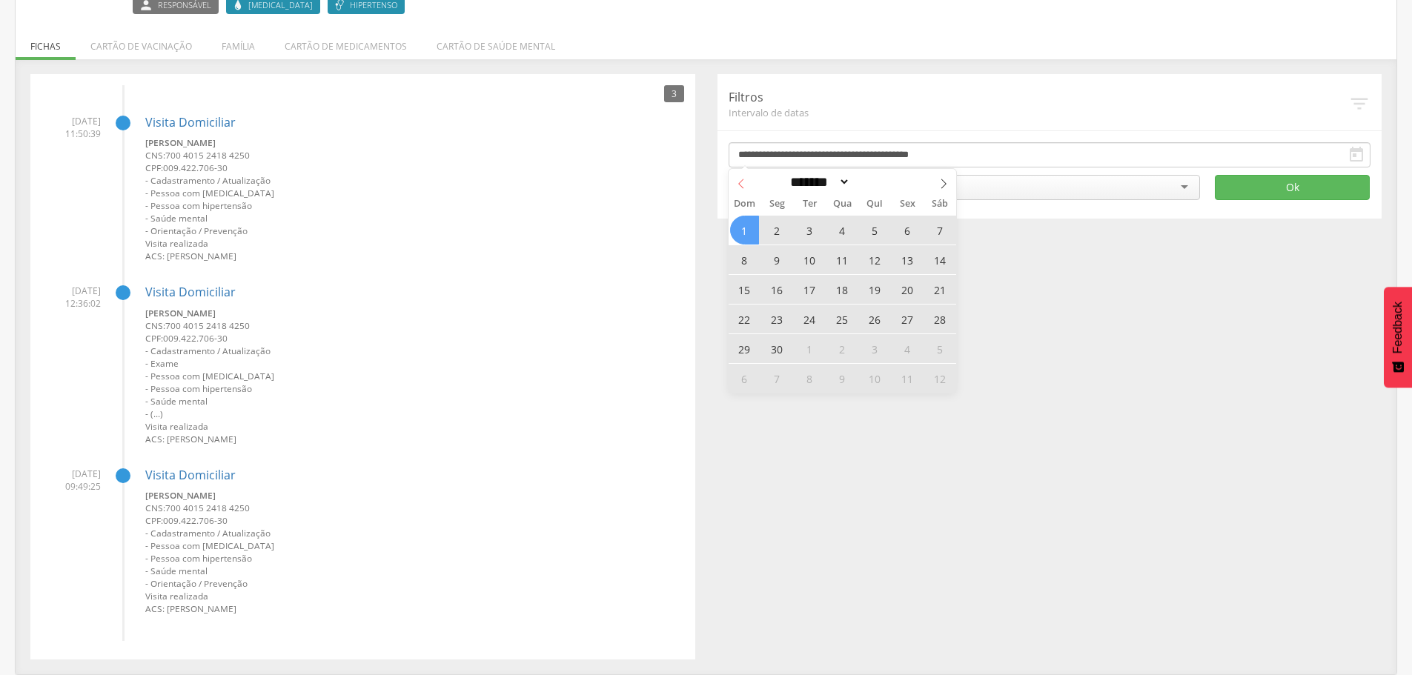
click at [740, 179] on icon at bounding box center [741, 184] width 10 height 10
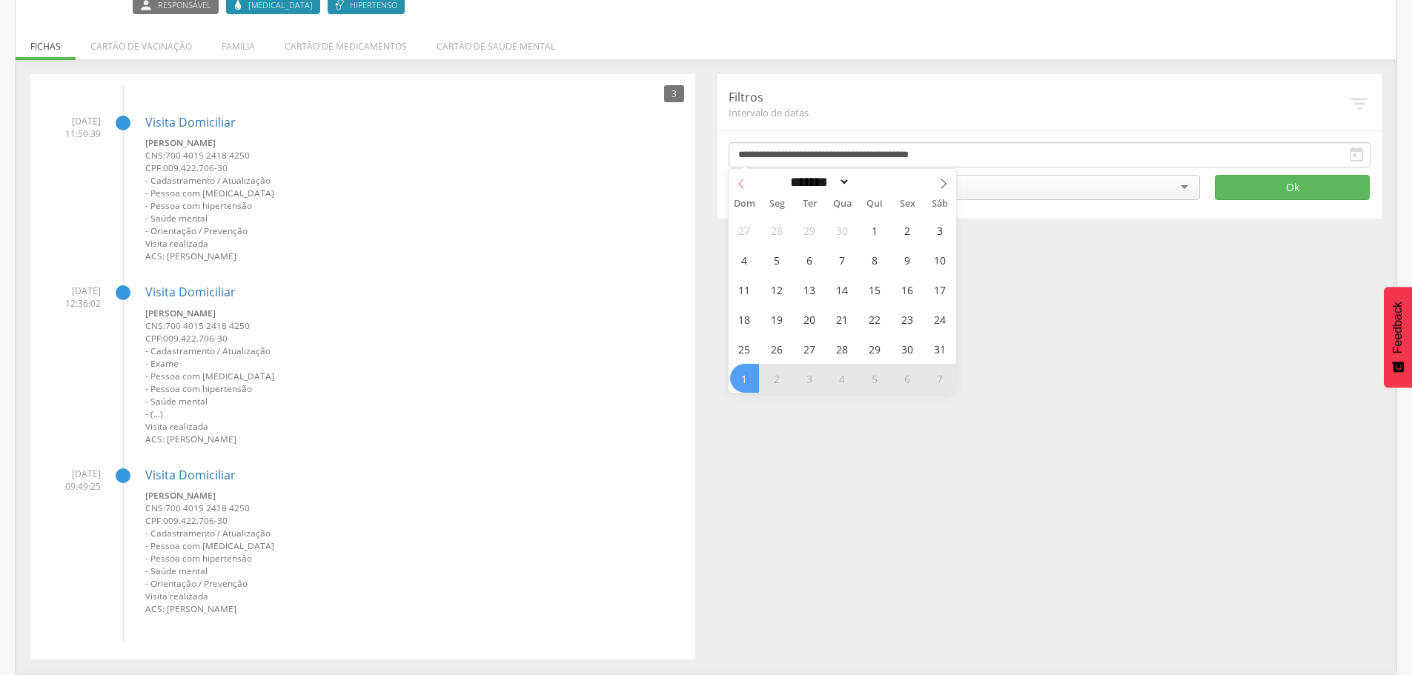
click at [740, 179] on icon at bounding box center [741, 184] width 10 height 10
click span
select select "*"
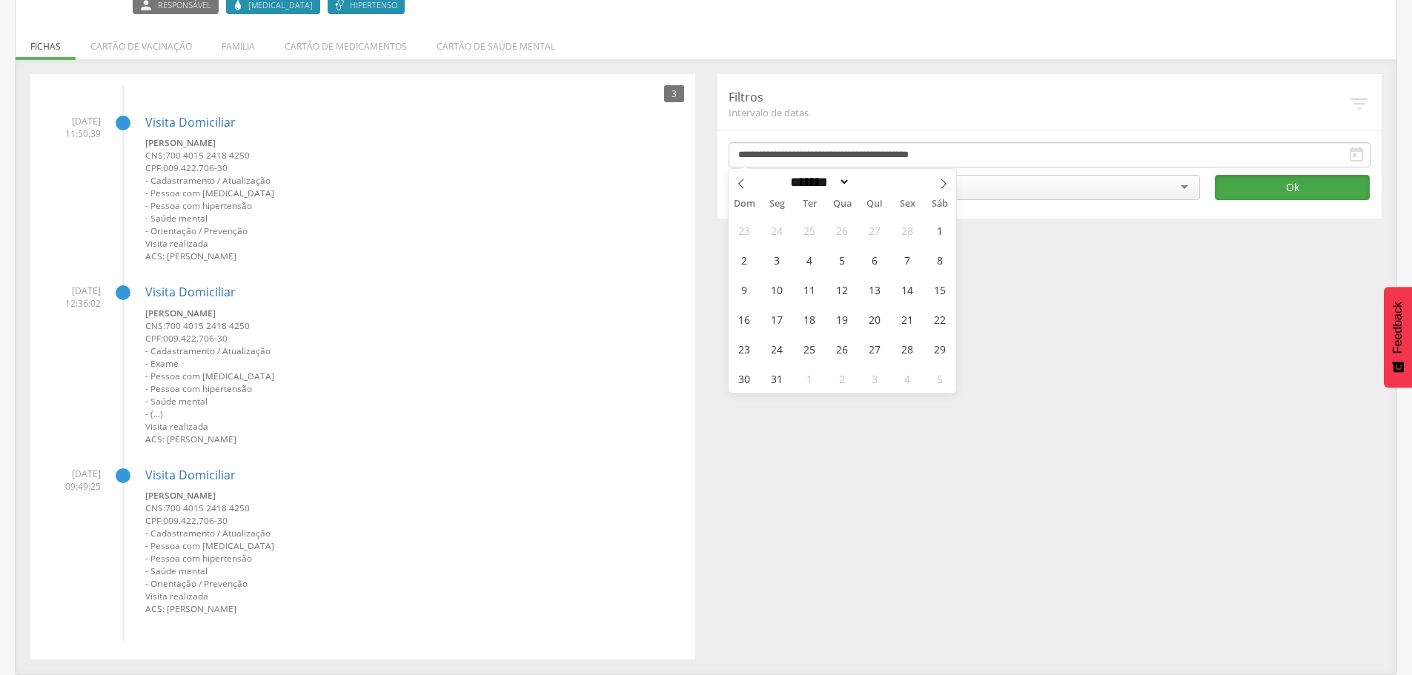
click button "Ok"
